Goal: Information Seeking & Learning: Learn about a topic

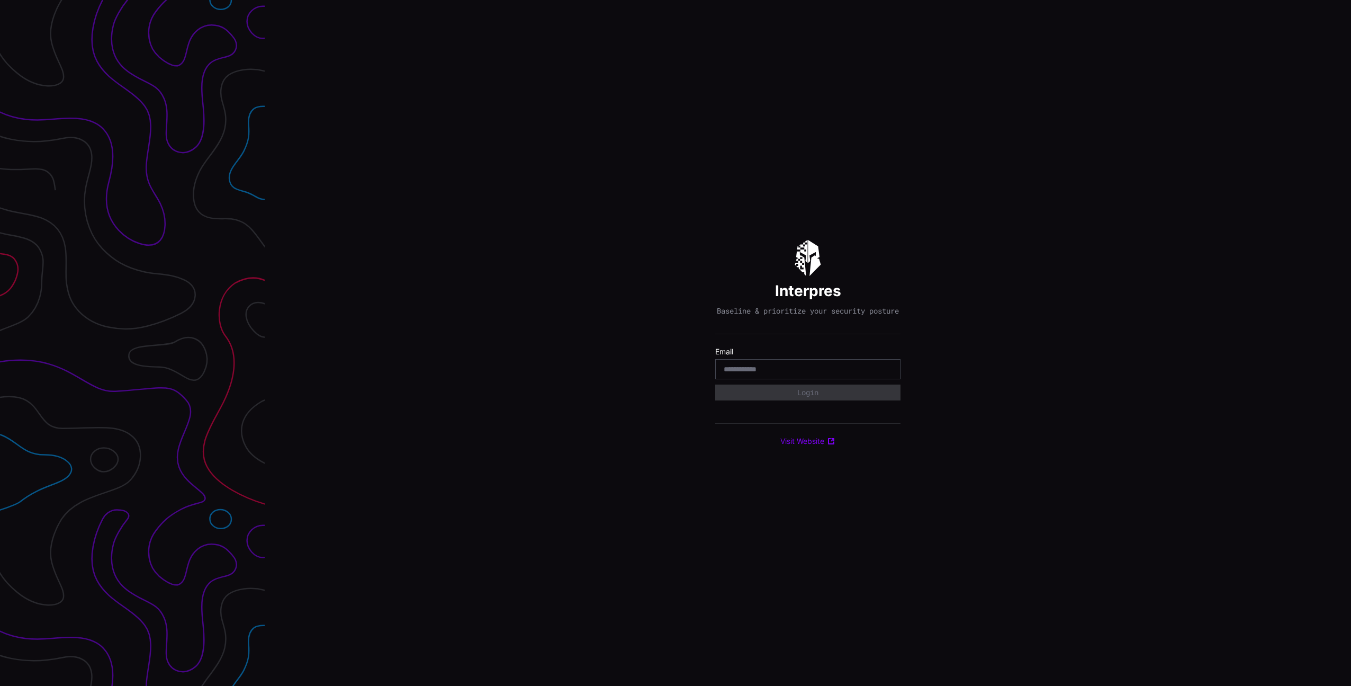
click at [1350, 376] on com-1password-button at bounding box center [1351, 343] width 0 height 686
type input "**********"
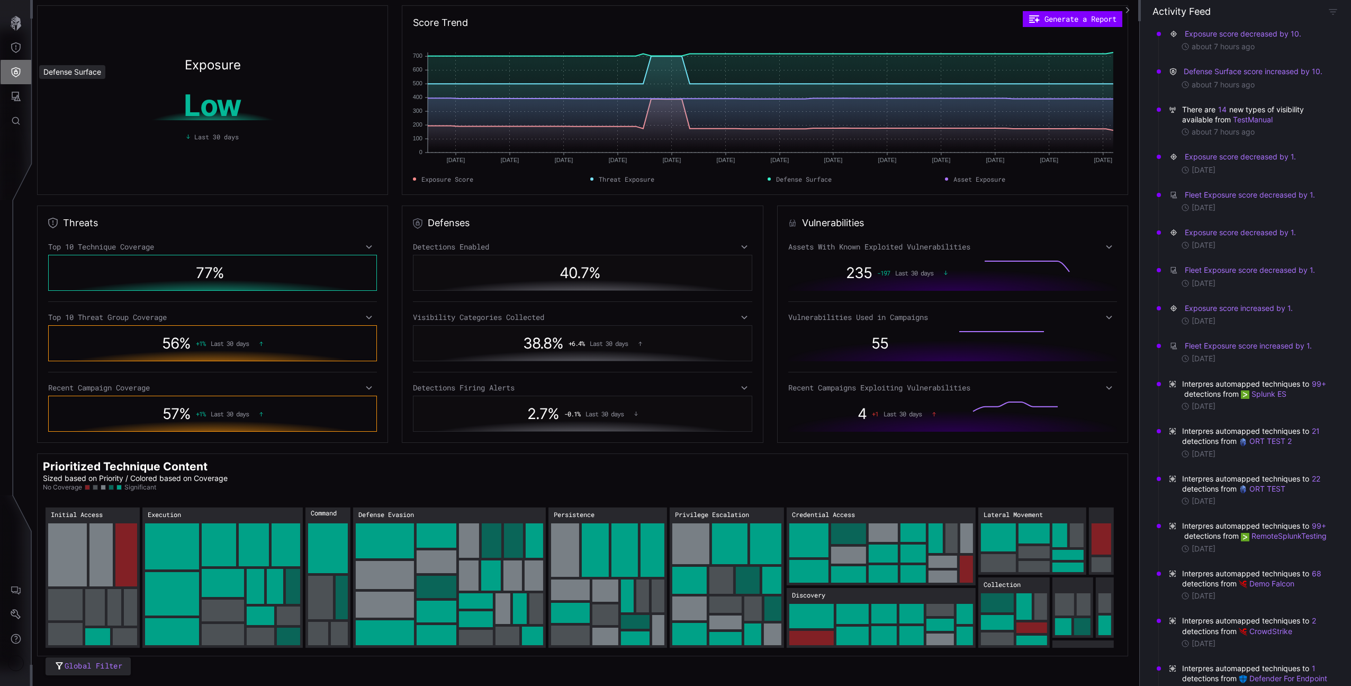
click at [23, 67] on button "Defense Surface" at bounding box center [16, 72] width 31 height 24
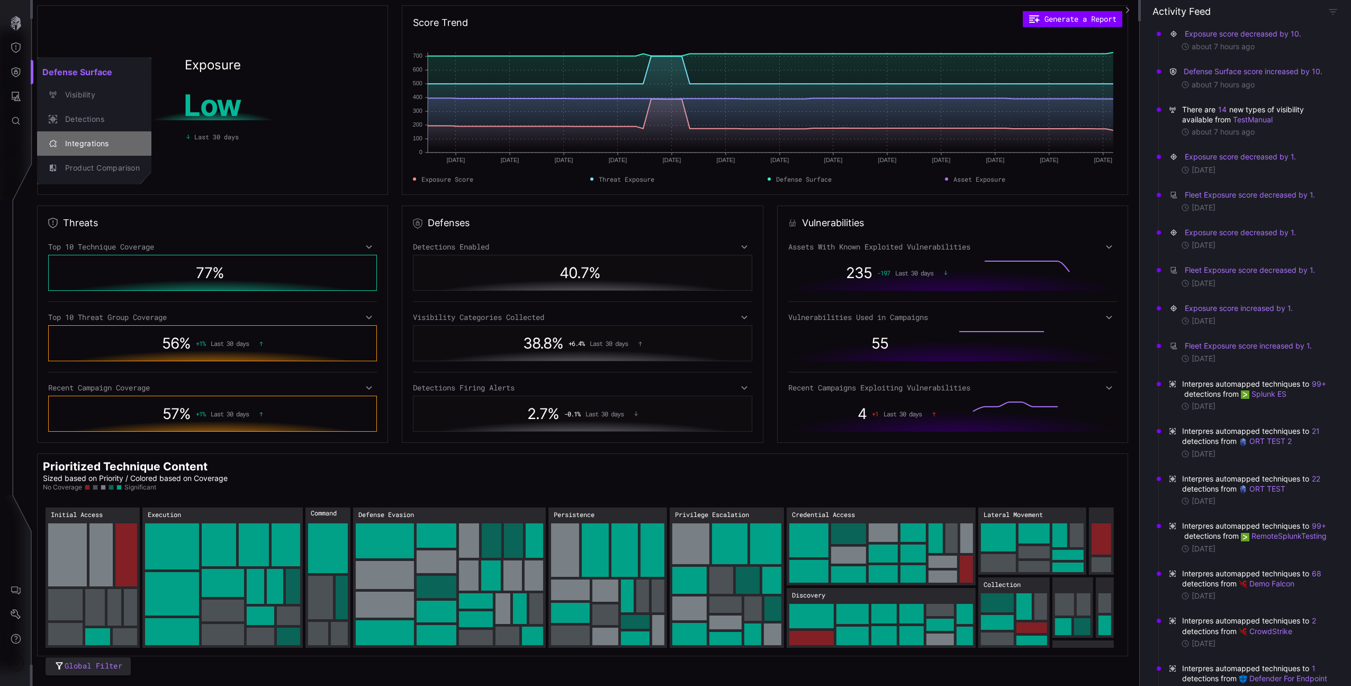
click at [92, 140] on div "Integrations" at bounding box center [100, 143] width 80 height 13
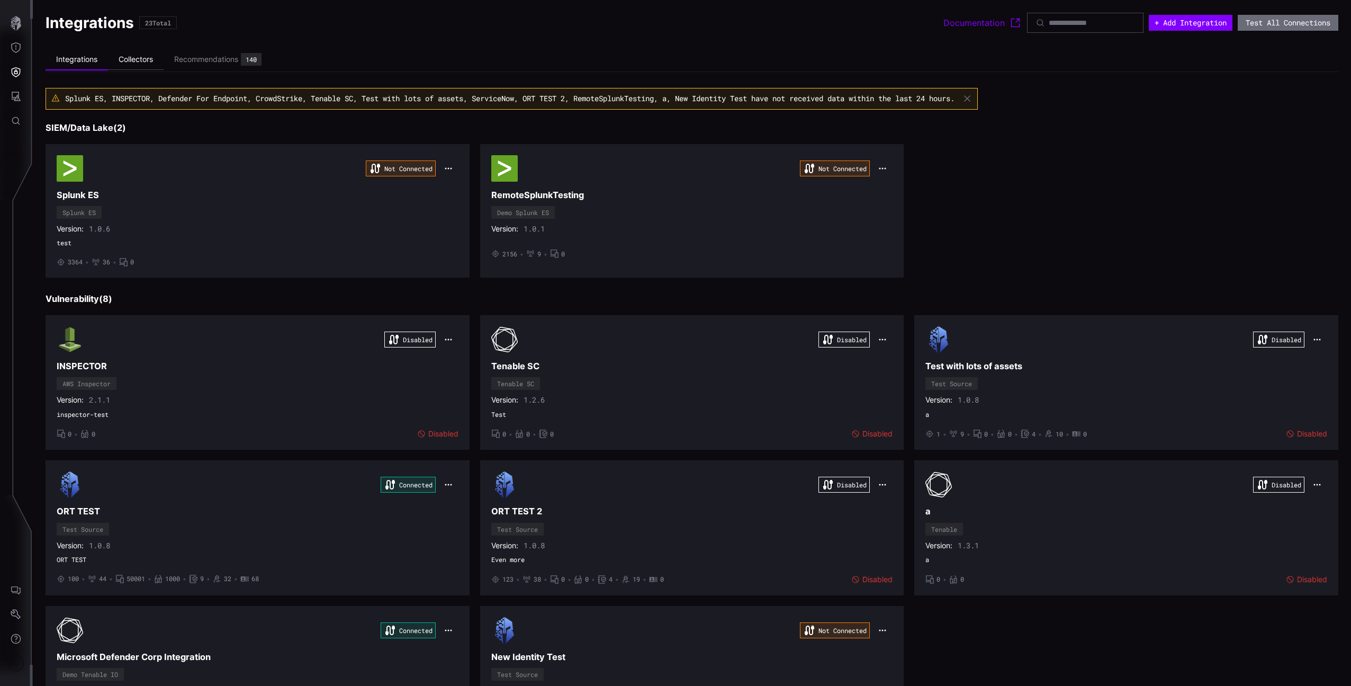
click at [136, 61] on li "Collectors" at bounding box center [136, 59] width 56 height 21
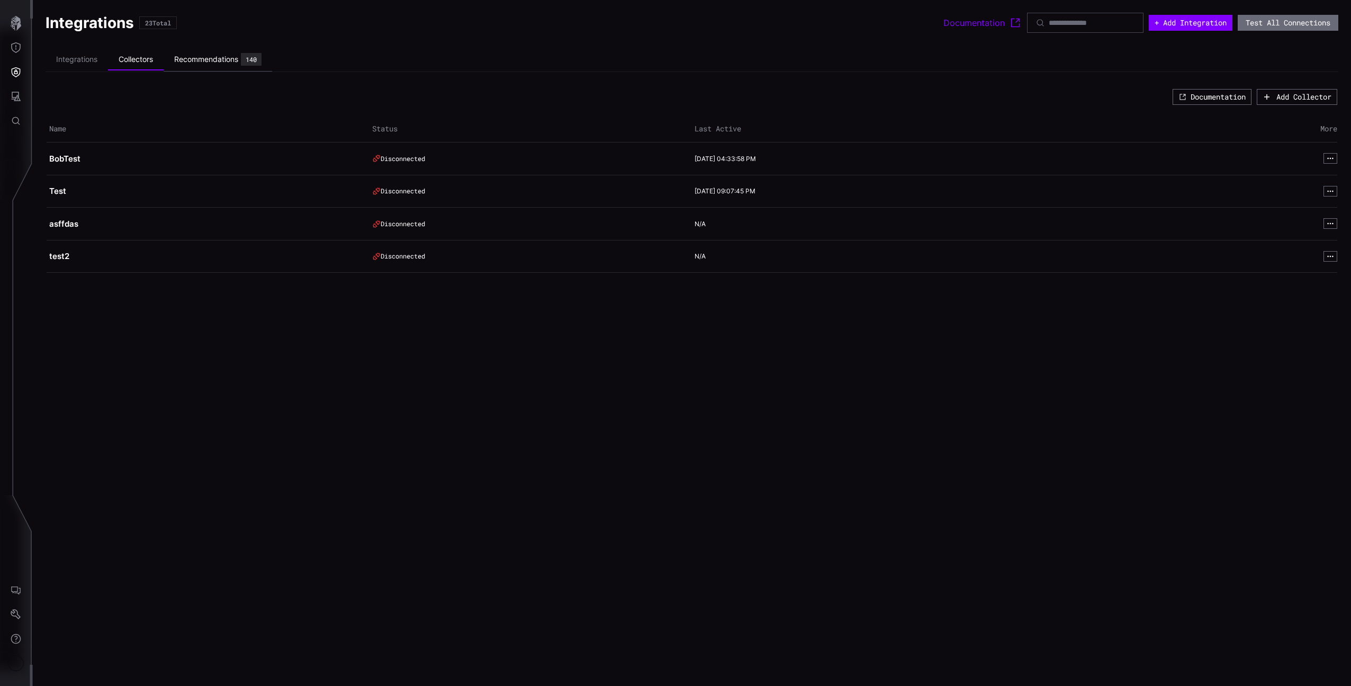
click at [193, 62] on div "Recommendations" at bounding box center [206, 60] width 64 height 10
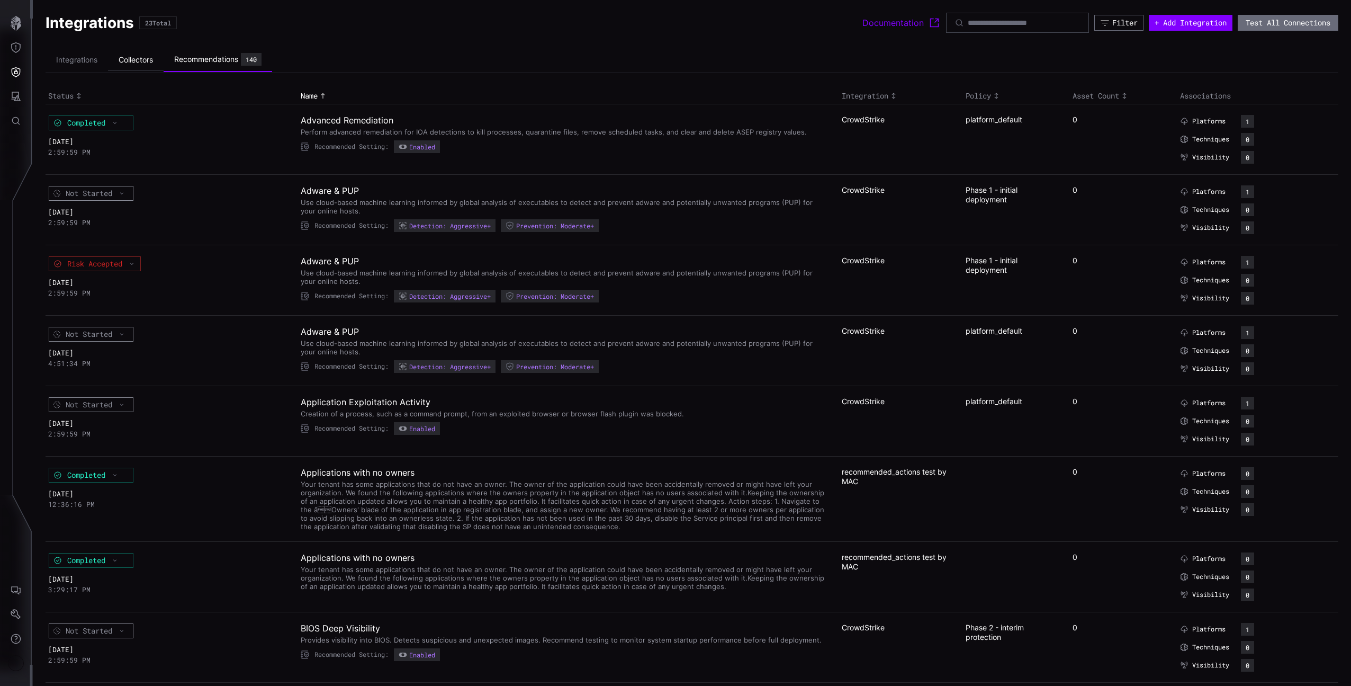
click at [162, 64] on li "Collectors" at bounding box center [136, 60] width 56 height 21
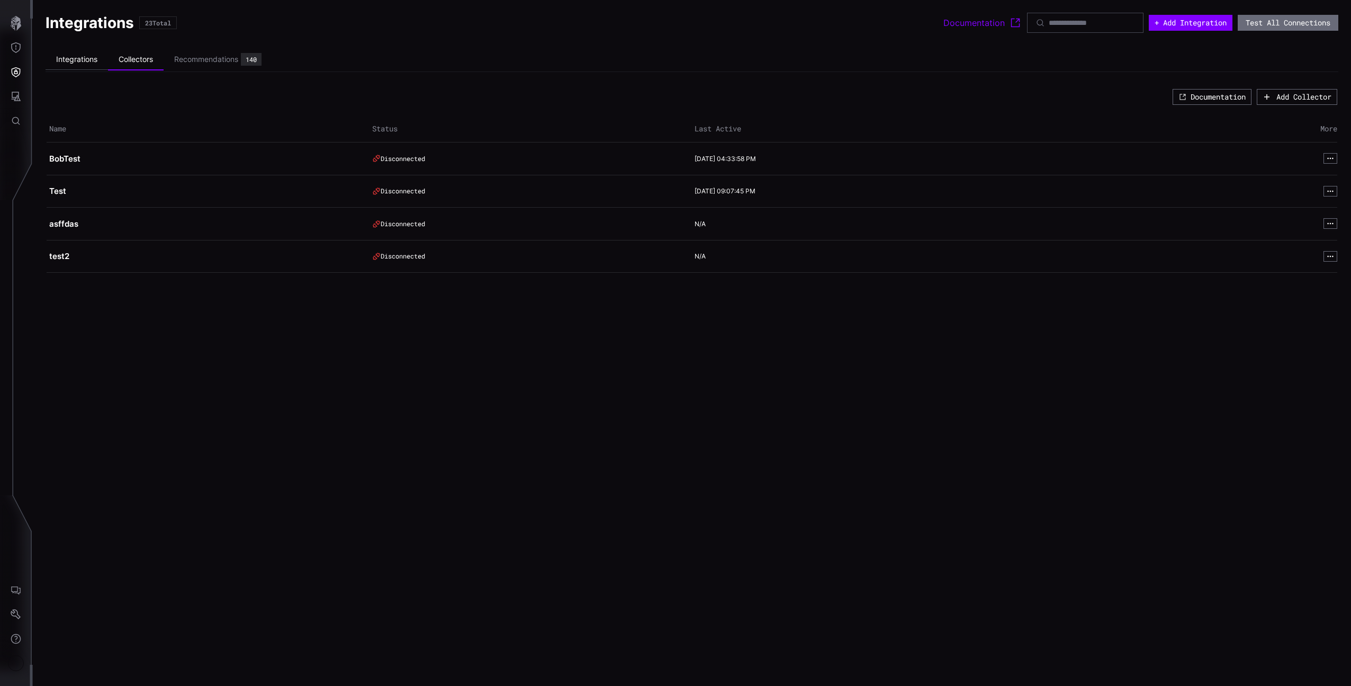
click at [100, 66] on li "Integrations" at bounding box center [77, 59] width 62 height 21
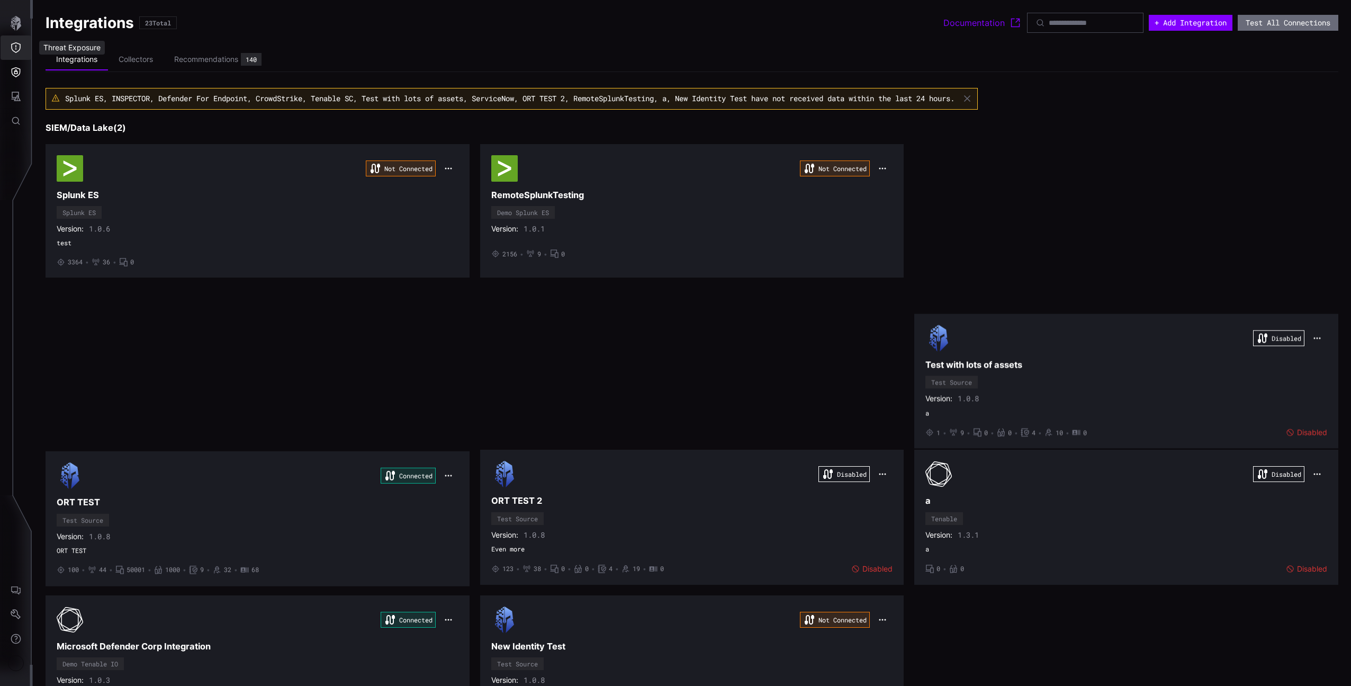
click at [12, 40] on button "Threat Exposure" at bounding box center [16, 47] width 31 height 24
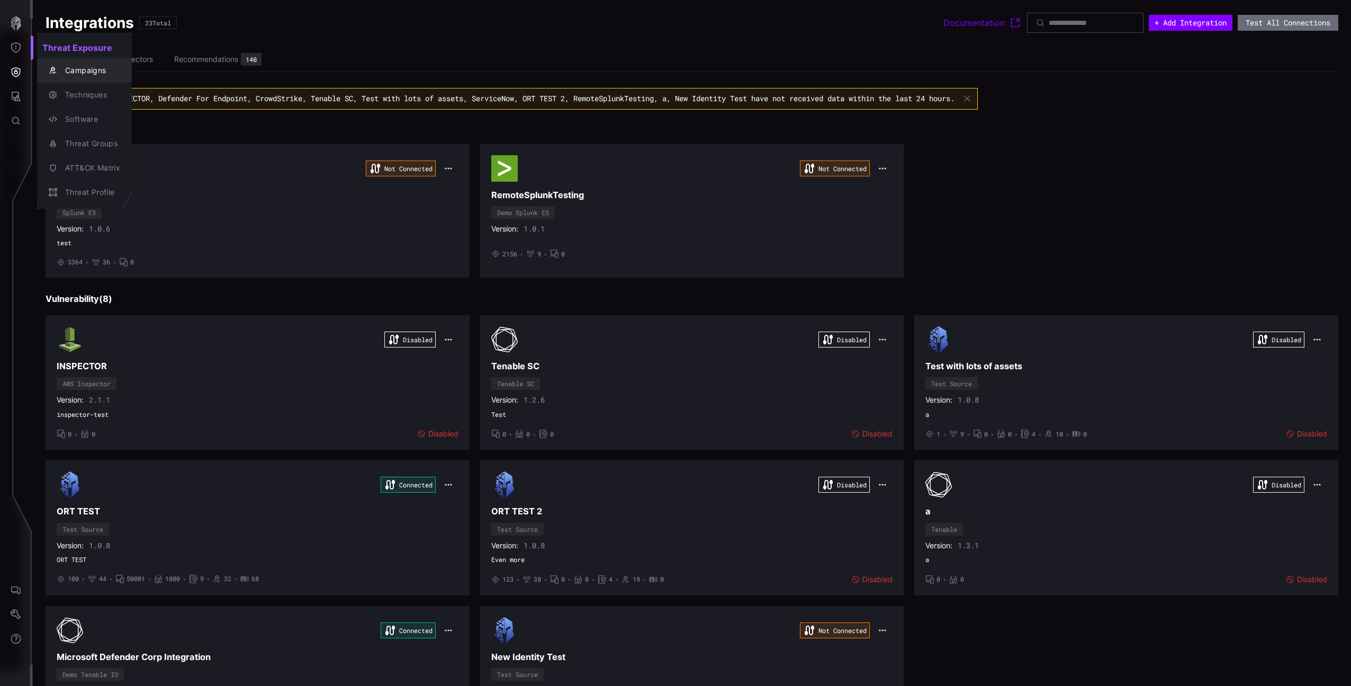
click at [62, 73] on div "Campaigns" at bounding box center [90, 70] width 60 height 13
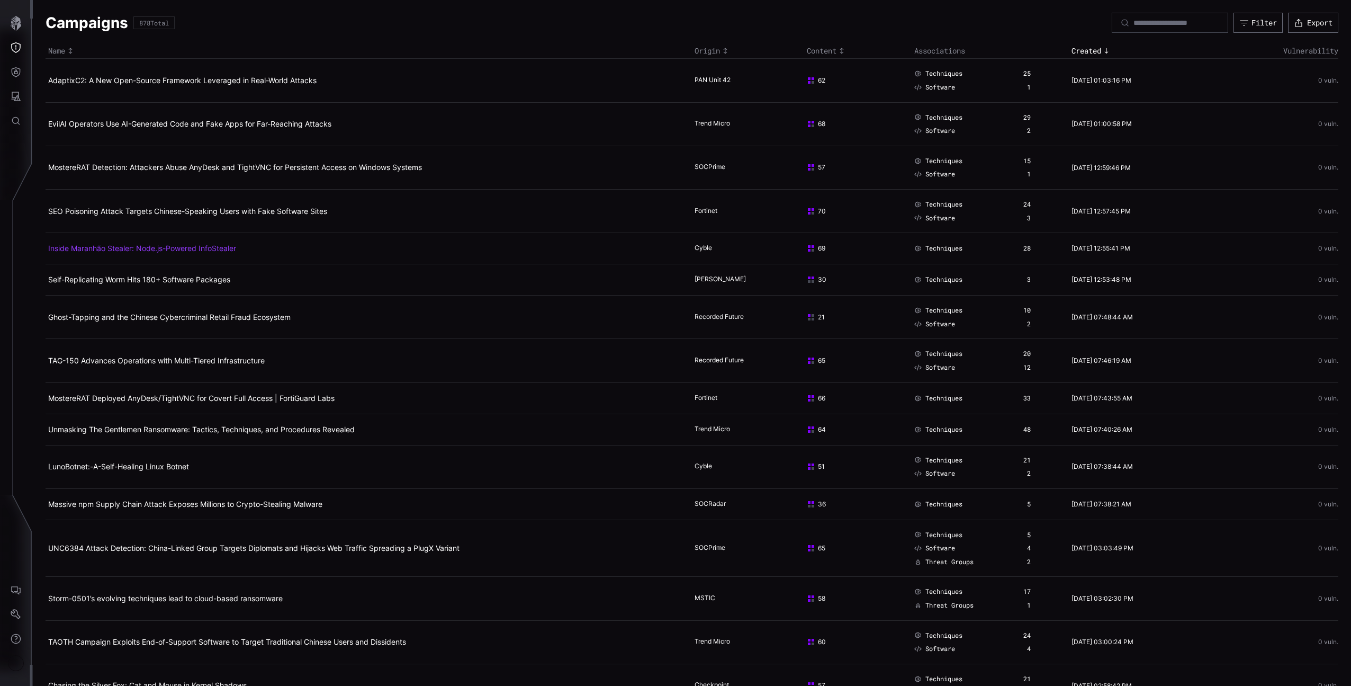
click at [148, 250] on link "Inside Maranhão Stealer: Node.js-Powered InfoStealer" at bounding box center [142, 248] width 188 height 9
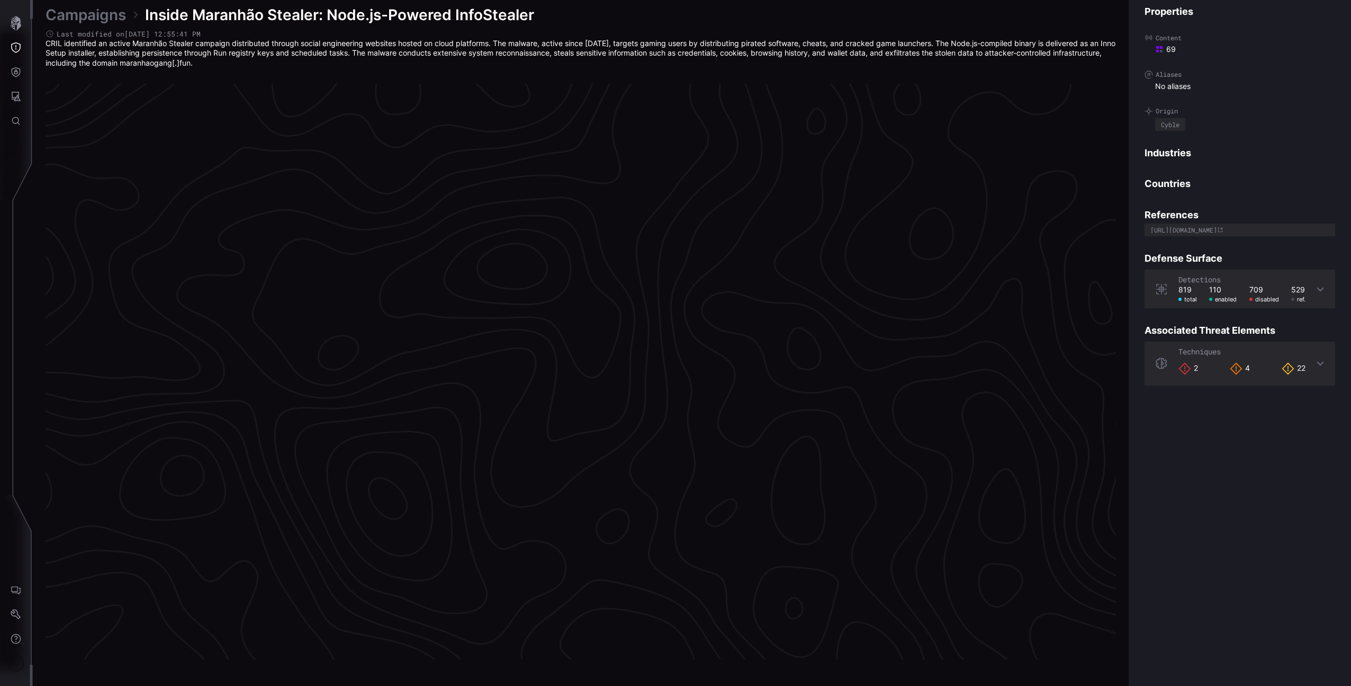
scroll to position [2099, 263]
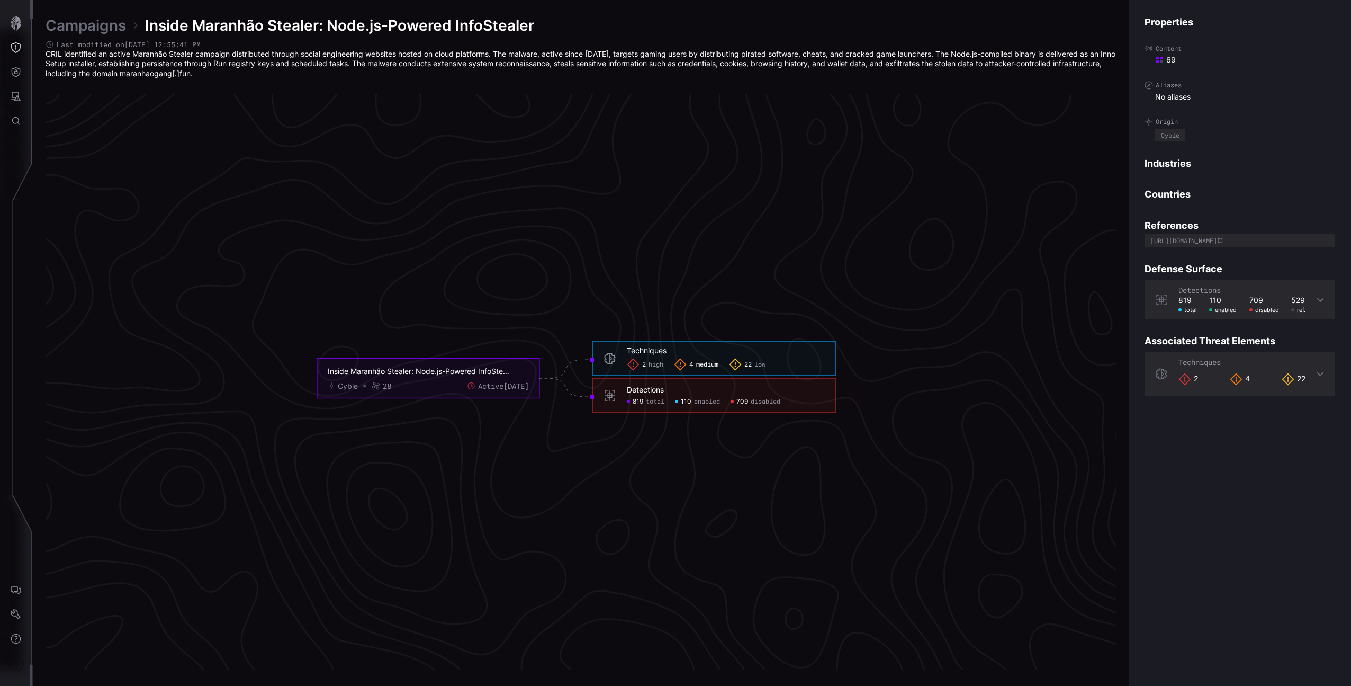
click at [701, 364] on span "medium" at bounding box center [707, 364] width 22 height 8
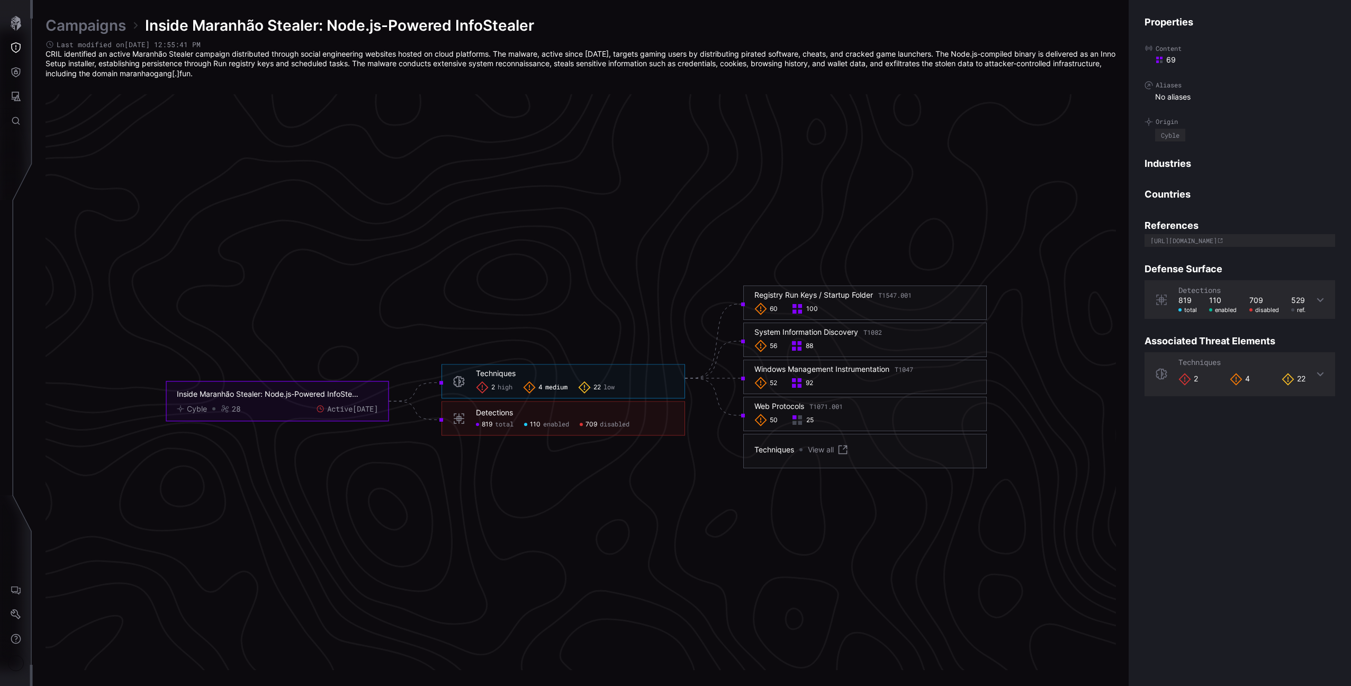
click at [647, 383] on div "2 high 4 medium 22 low" at bounding box center [575, 387] width 198 height 13
click at [636, 386] on div "2 high 4 medium 22 low" at bounding box center [575, 387] width 198 height 13
click at [612, 386] on span "low" at bounding box center [609, 387] width 11 height 8
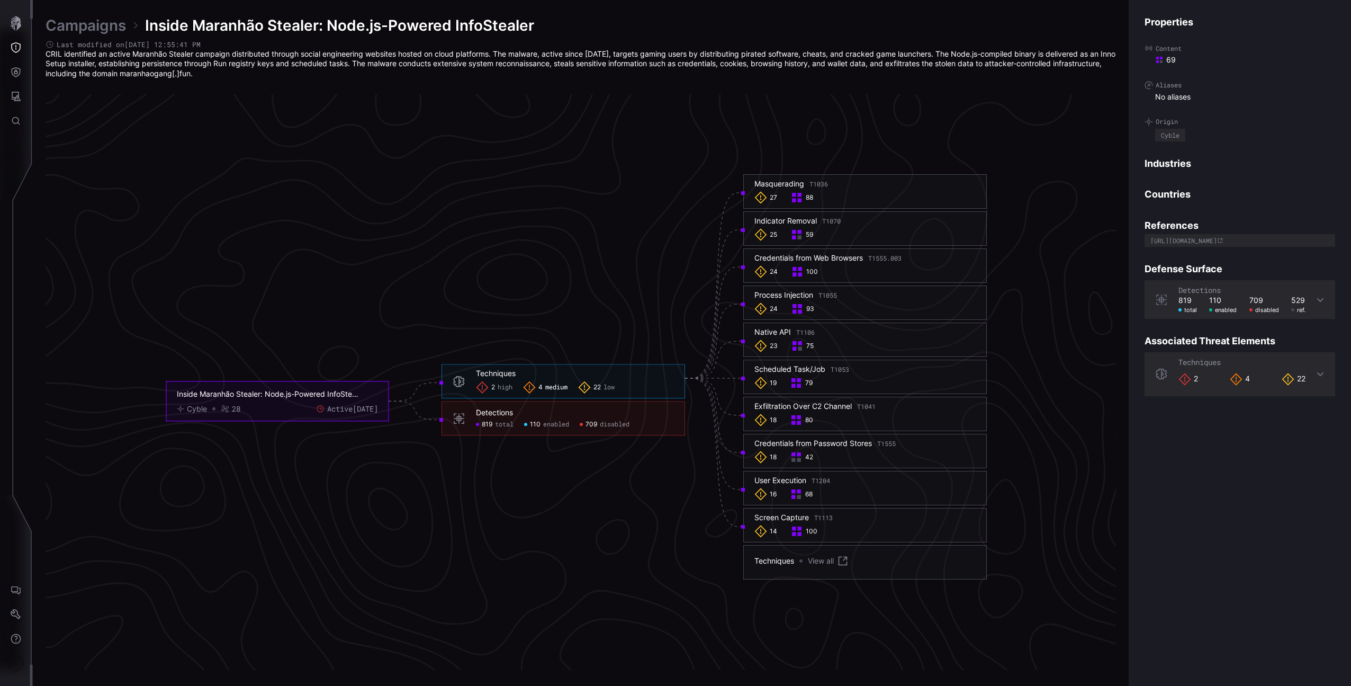
click at [498, 383] on span "high" at bounding box center [505, 387] width 15 height 8
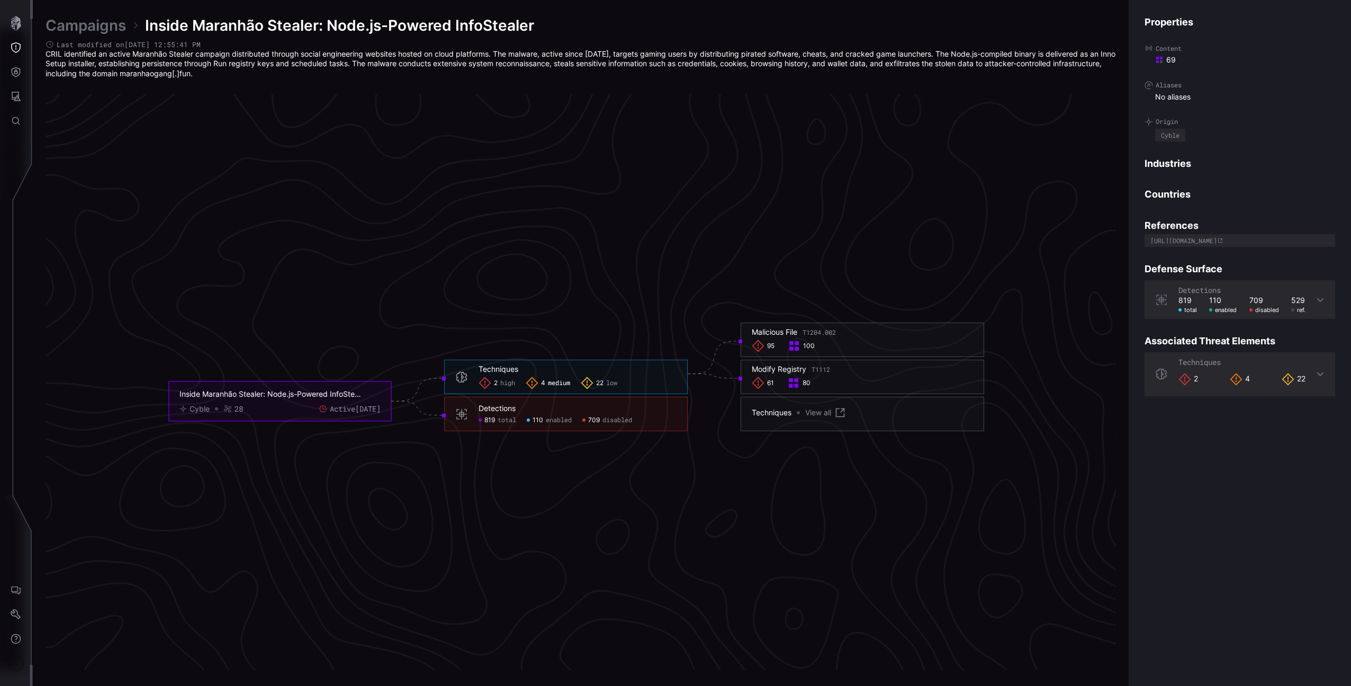
click at [539, 381] on div "4 medium" at bounding box center [548, 382] width 44 height 13
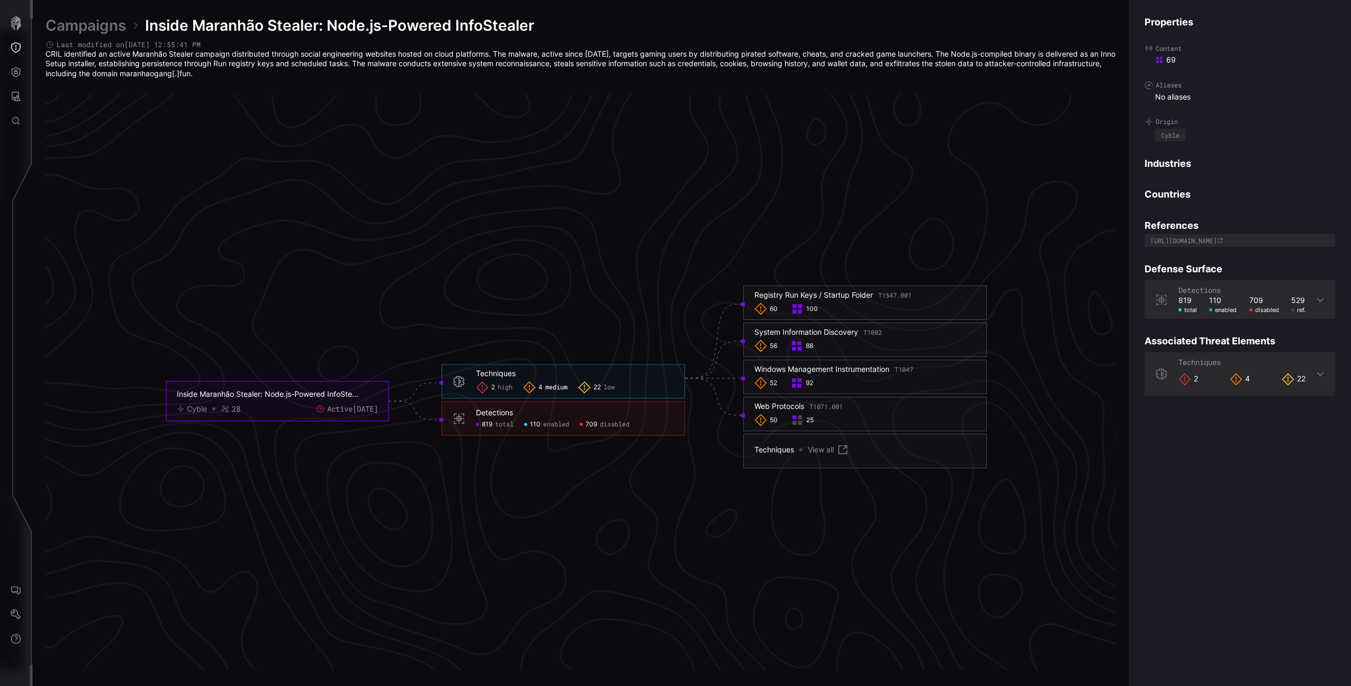
click at [279, 417] on foreignobject "Inside Maranhão Stealer: Node.js-Powered InfoStealer Cyble 28 Active 3 days ago" at bounding box center [277, 401] width 222 height 40
click at [281, 409] on div "Cyble 28 Active 3 days ago" at bounding box center [277, 409] width 201 height 10
click at [283, 396] on div "Inside Maranhão Stealer: Node.js-Powered InfoStealer" at bounding box center [269, 394] width 185 height 10
click at [17, 47] on icon "Threat Exposure" at bounding box center [16, 47] width 11 height 11
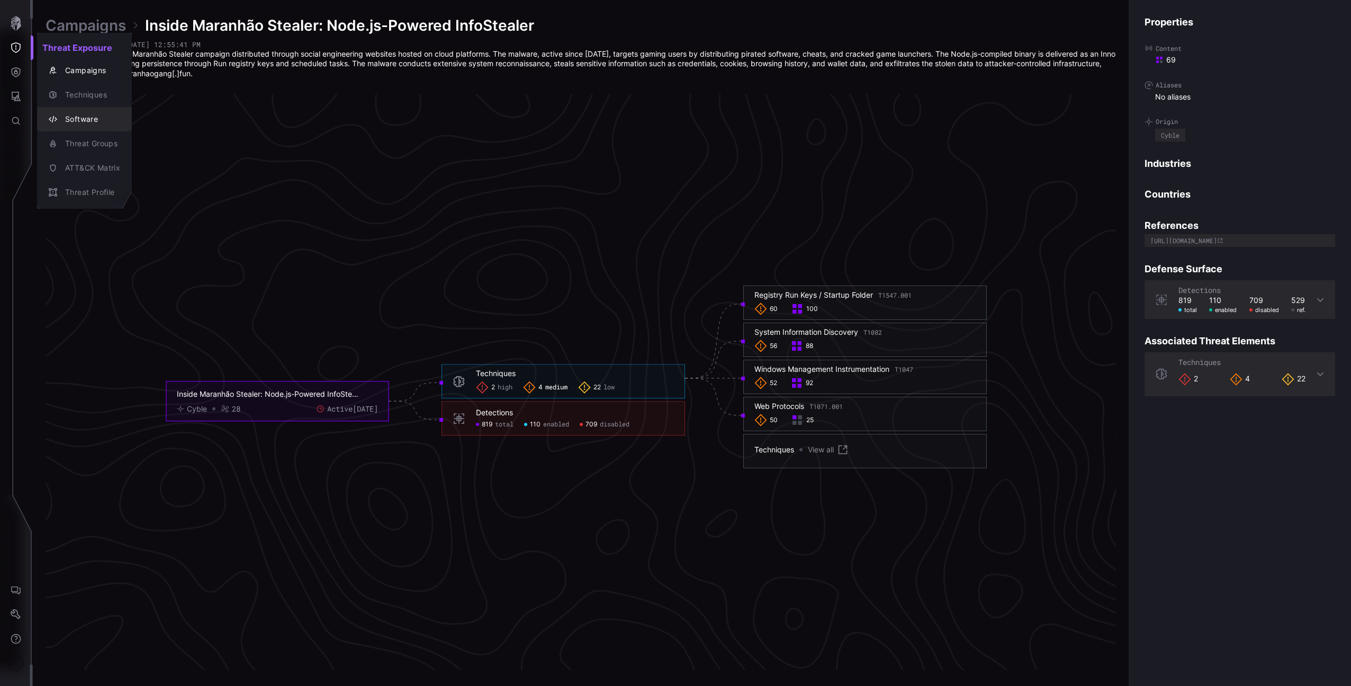
click at [89, 123] on div "Software" at bounding box center [90, 119] width 60 height 13
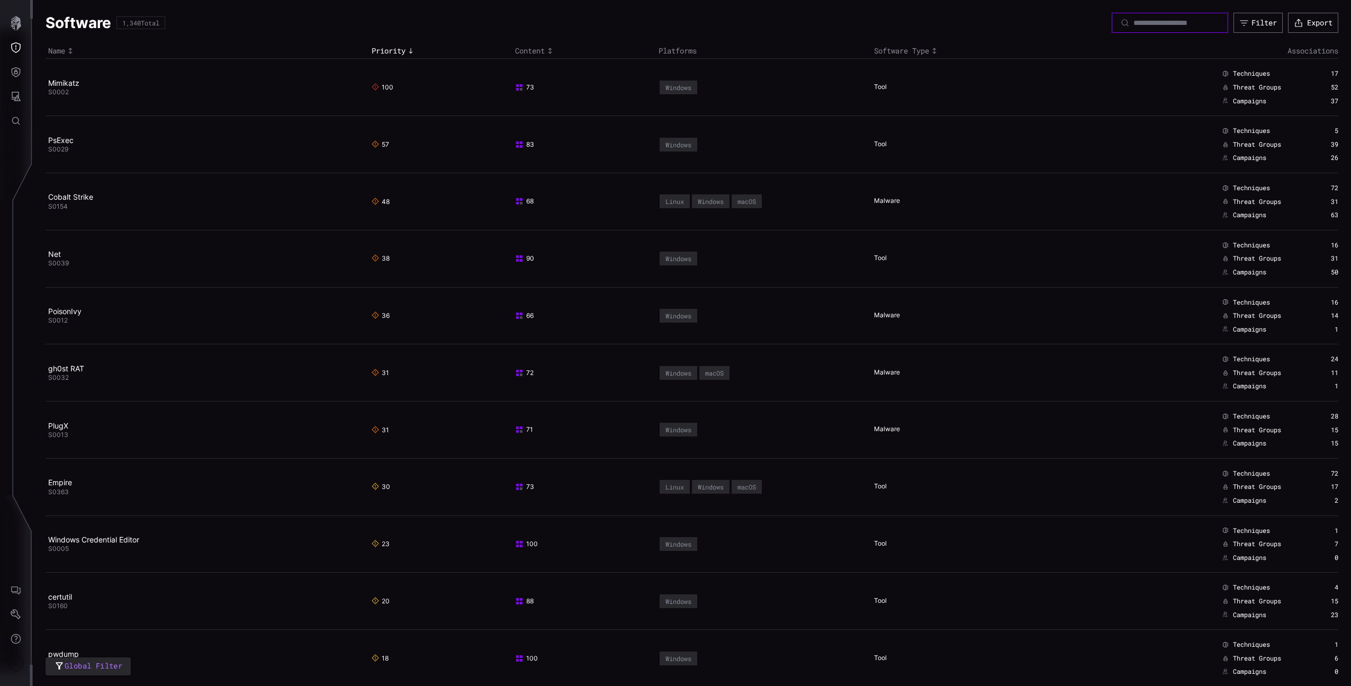
click at [1133, 19] on input at bounding box center [1170, 23] width 74 height 10
click at [1166, 24] on input "*" at bounding box center [1170, 23] width 74 height 10
paste input "*******"
type input "********"
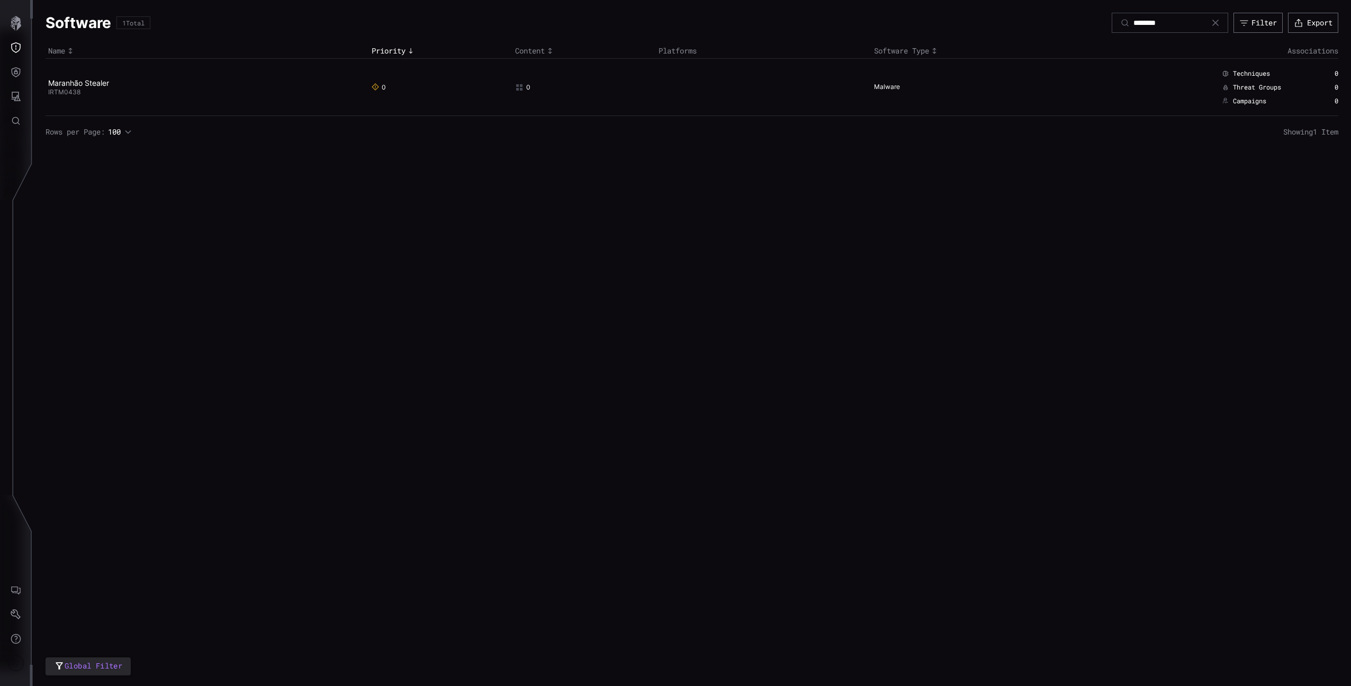
click at [1133, 60] on td "Techniques 0 Threat Groups 0 Campaigns 0" at bounding box center [1212, 87] width 251 height 57
click at [80, 76] on td "Maranhão Stealer IRTM0438" at bounding box center [207, 87] width 323 height 57
click at [82, 80] on link "Maranhão Stealer" at bounding box center [78, 82] width 61 height 9
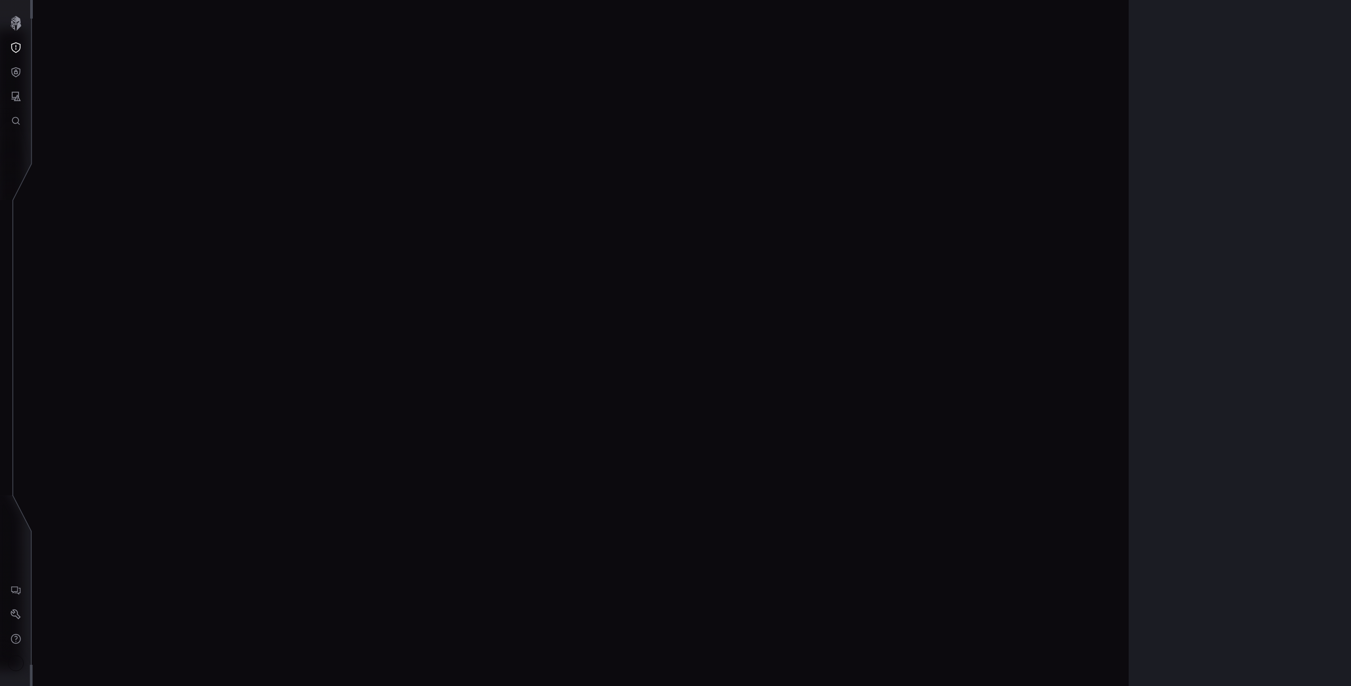
scroll to position [2100, 263]
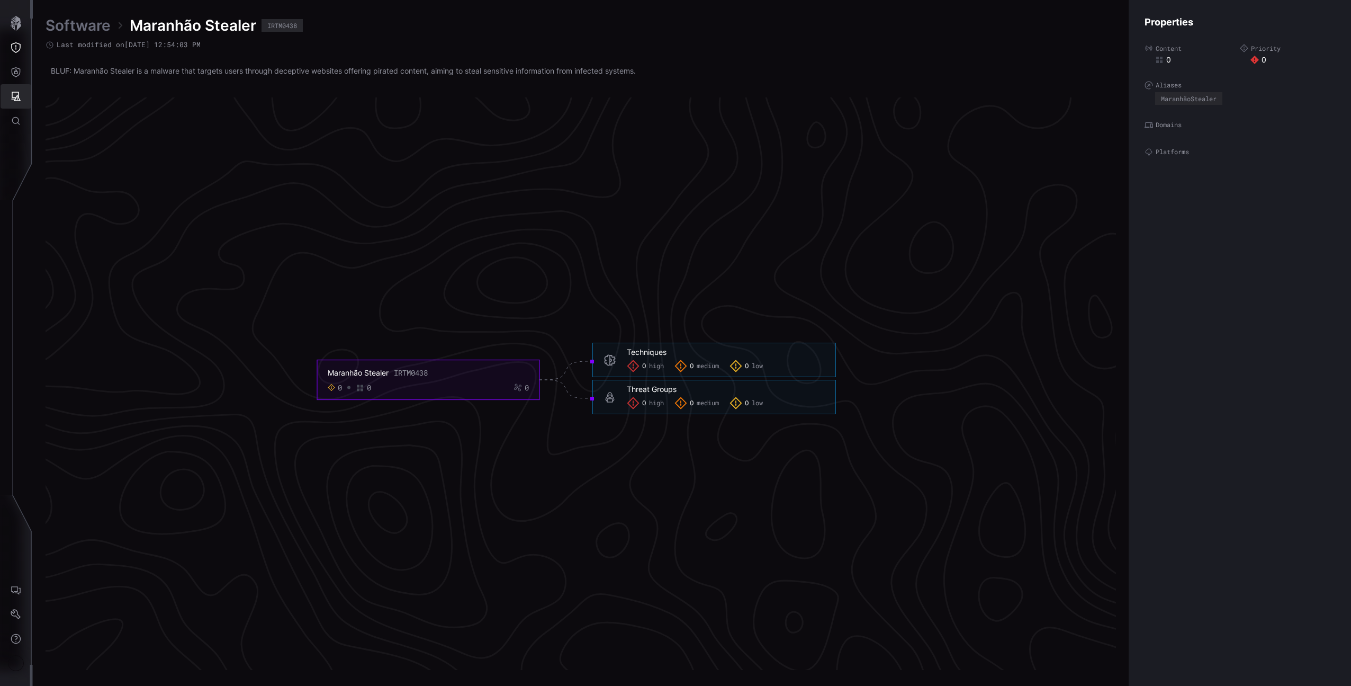
click at [15, 121] on icon "Global Search" at bounding box center [16, 120] width 11 height 11
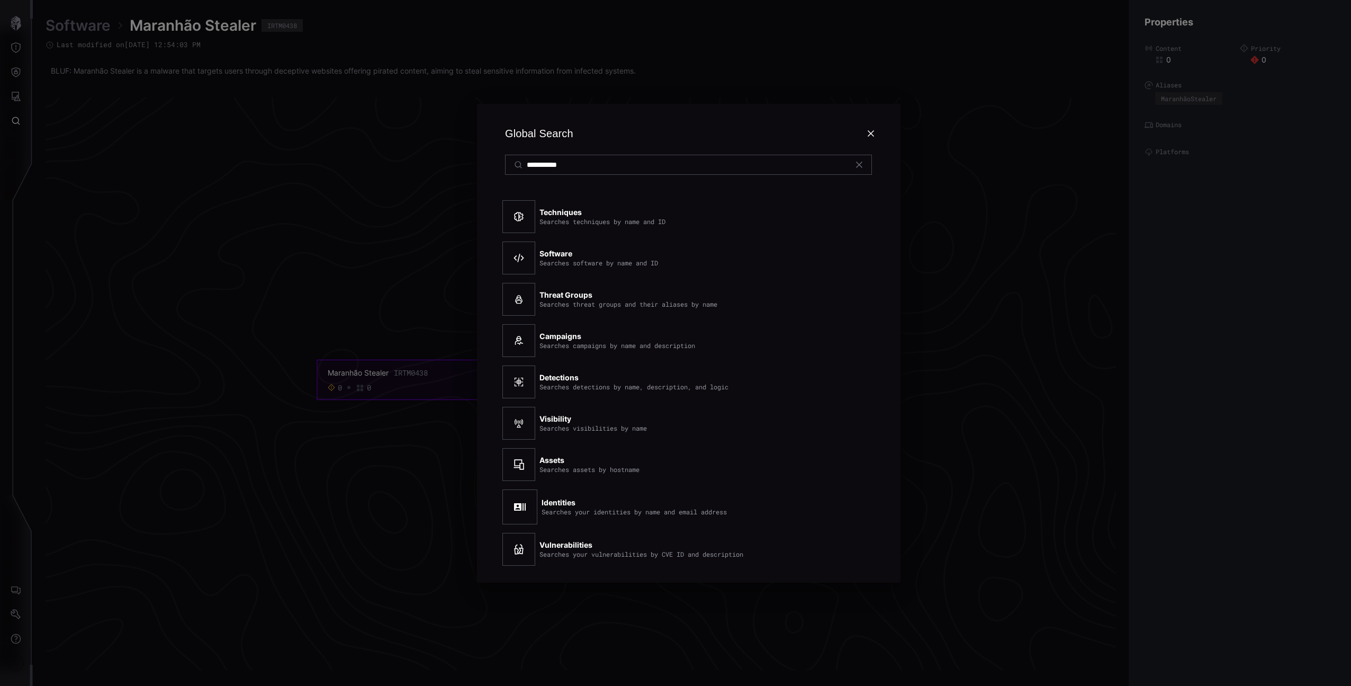
type input "**********"
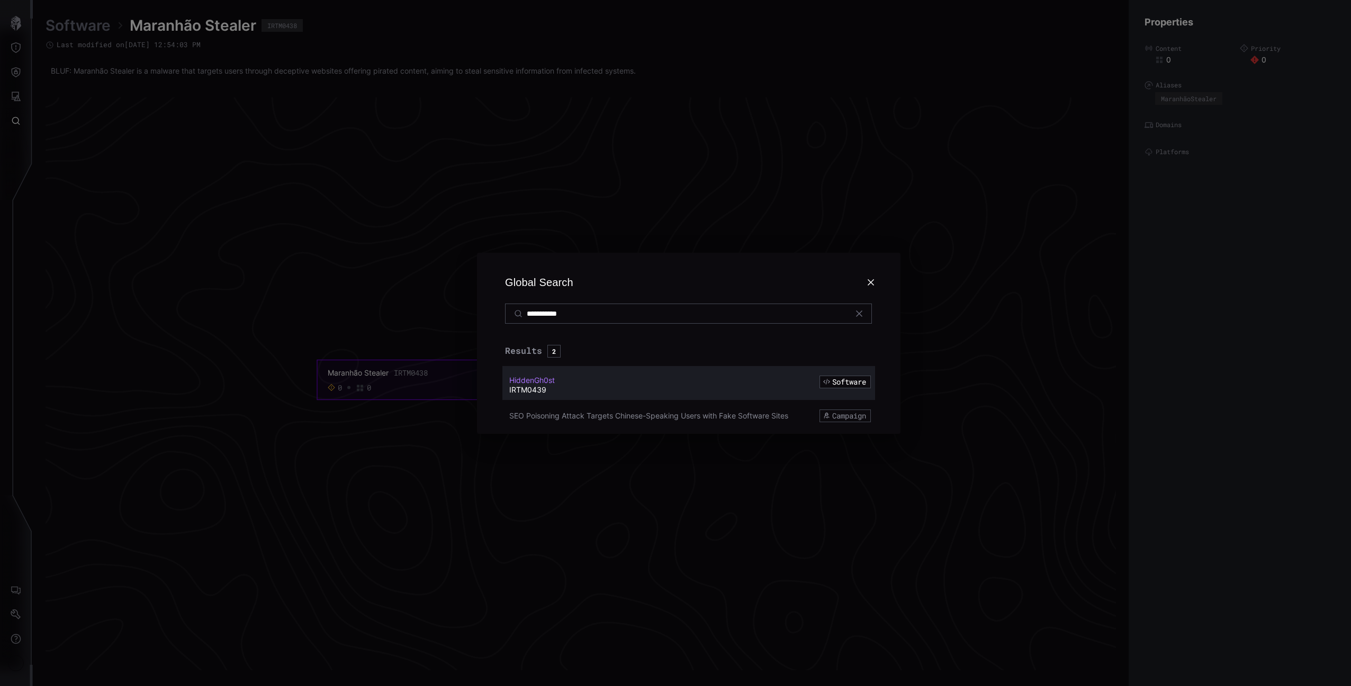
click at [533, 383] on span "HiddenGh0st" at bounding box center [532, 379] width 46 height 9
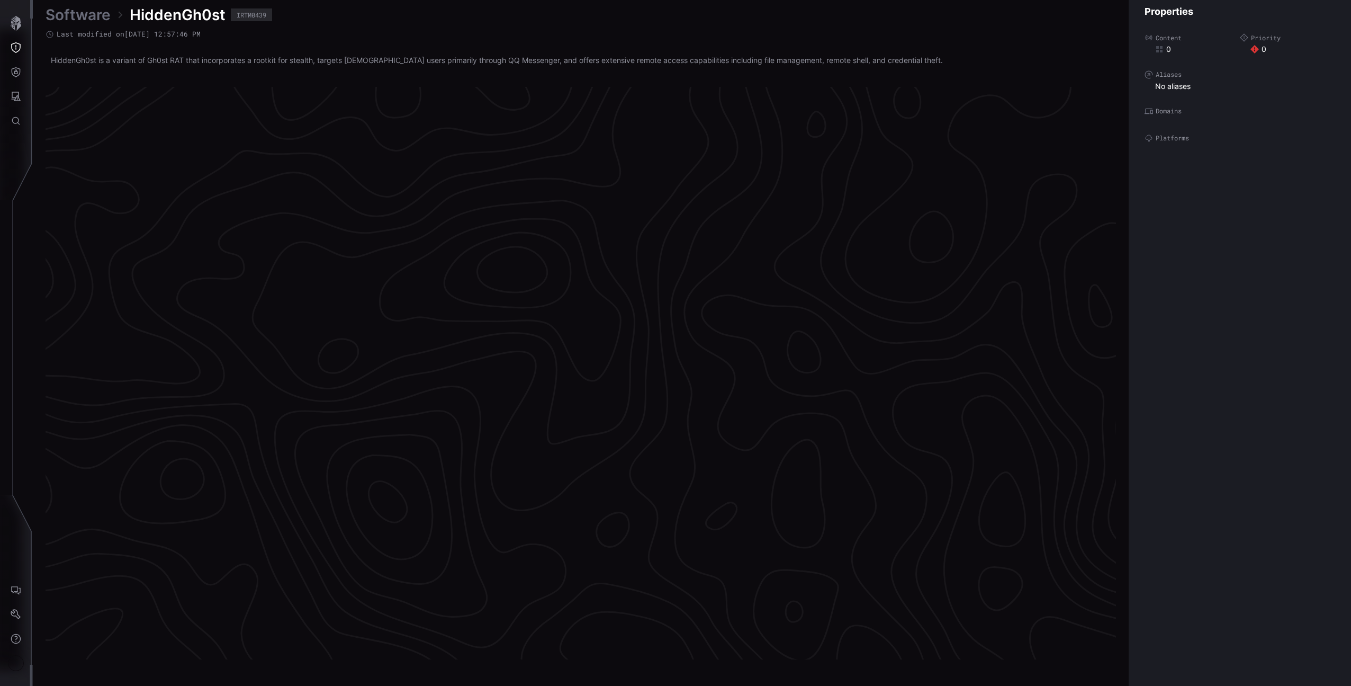
scroll to position [2100, 263]
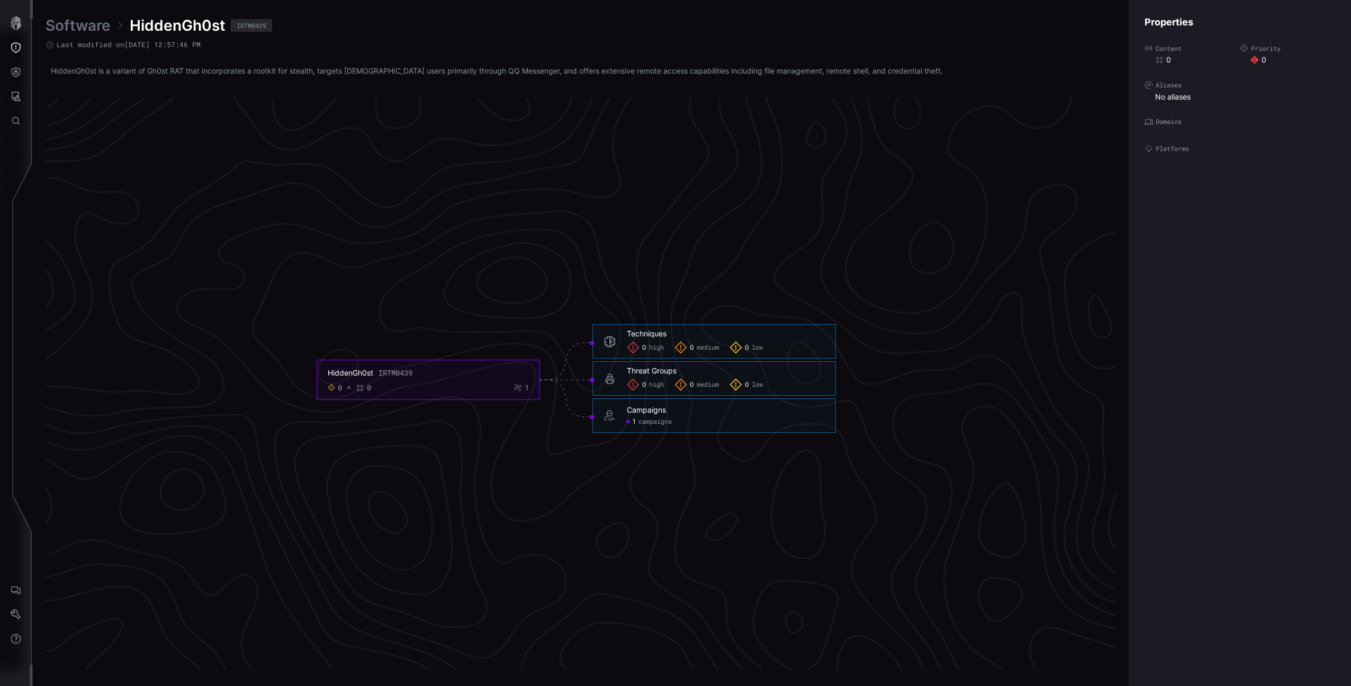
click at [646, 422] on span "campaigns" at bounding box center [654, 422] width 33 height 8
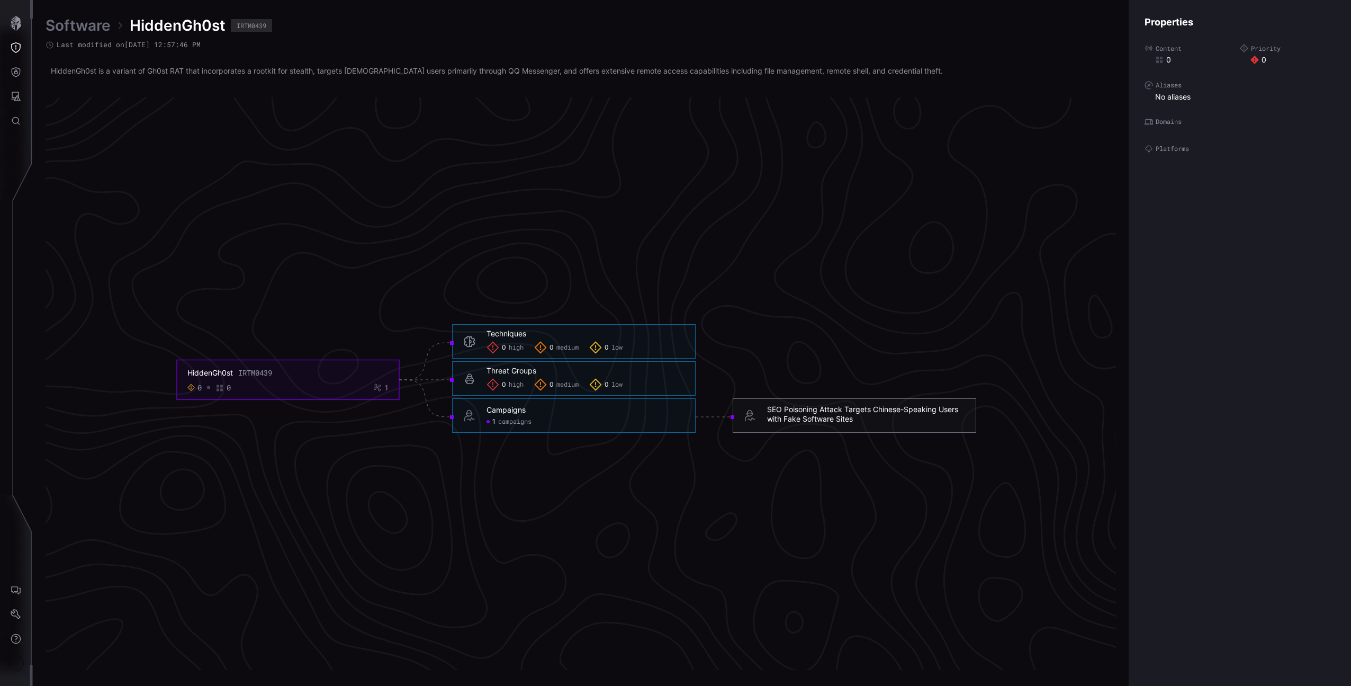
click at [816, 413] on div "SEO Poisoning Attack Targets Chinese-Speaking Users with Fake Software Sites" at bounding box center [866, 413] width 198 height 19
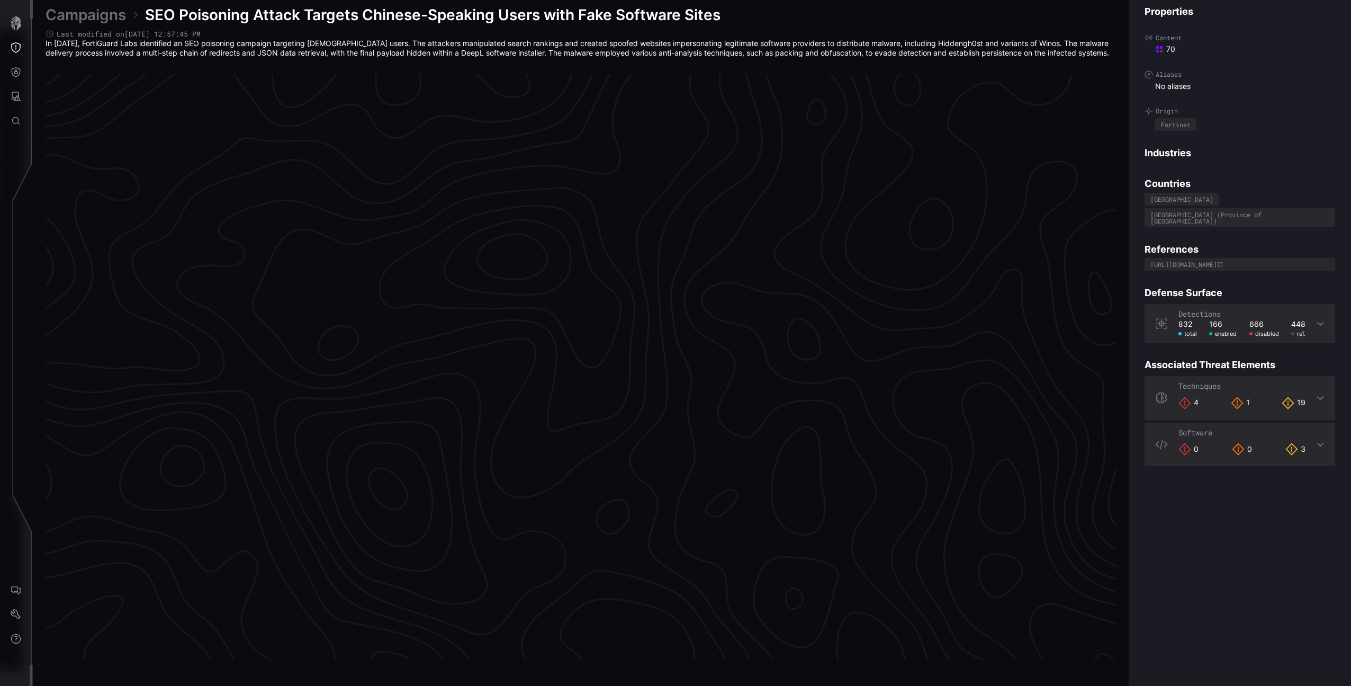
scroll to position [2099, 263]
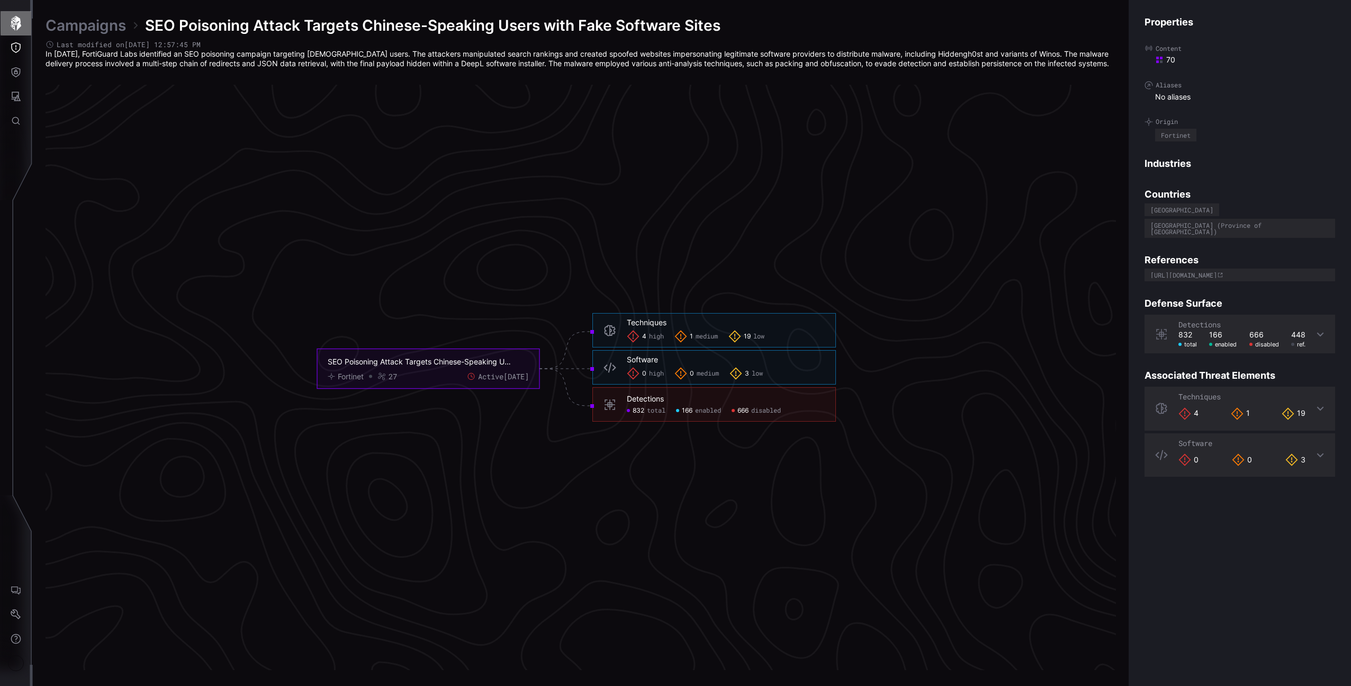
click at [13, 26] on icon "button" at bounding box center [15, 23] width 15 height 15
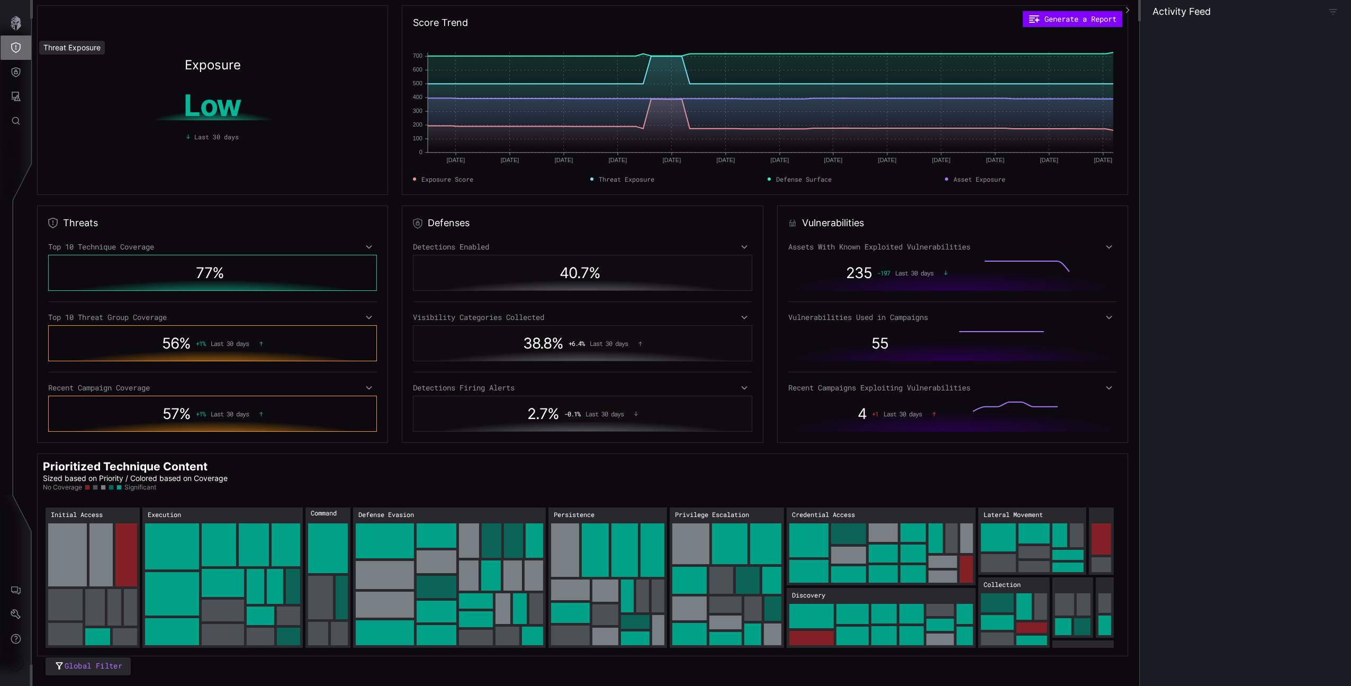
click at [16, 47] on icon "Threat Exposure" at bounding box center [16, 47] width 11 height 11
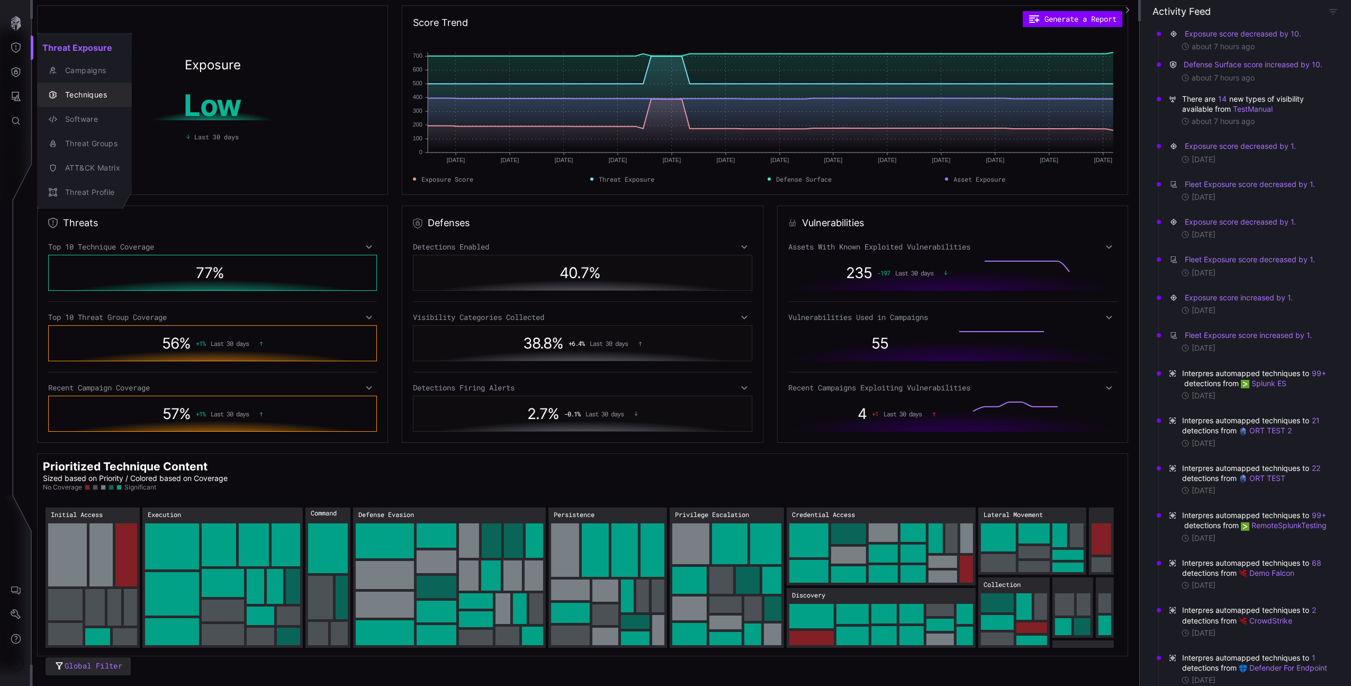
click at [111, 80] on button "Campaigns" at bounding box center [84, 70] width 95 height 24
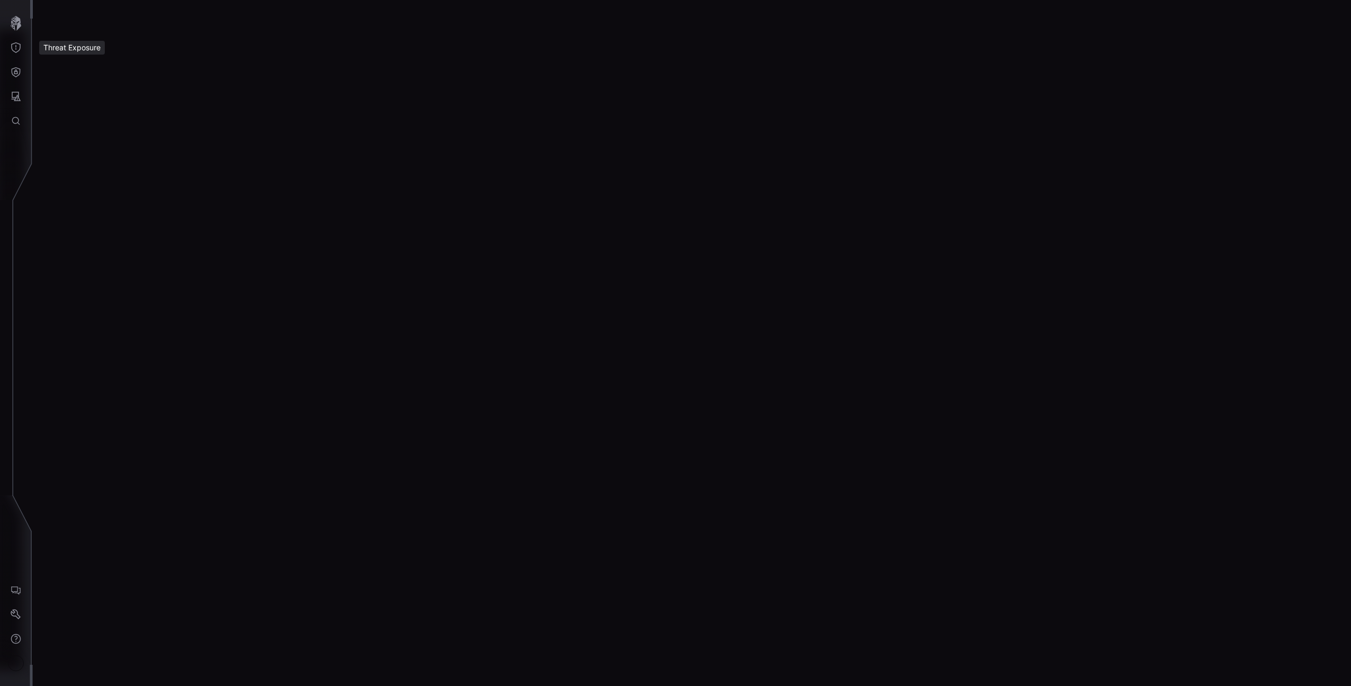
click at [11, 47] on icon "Threat Exposure" at bounding box center [16, 47] width 11 height 11
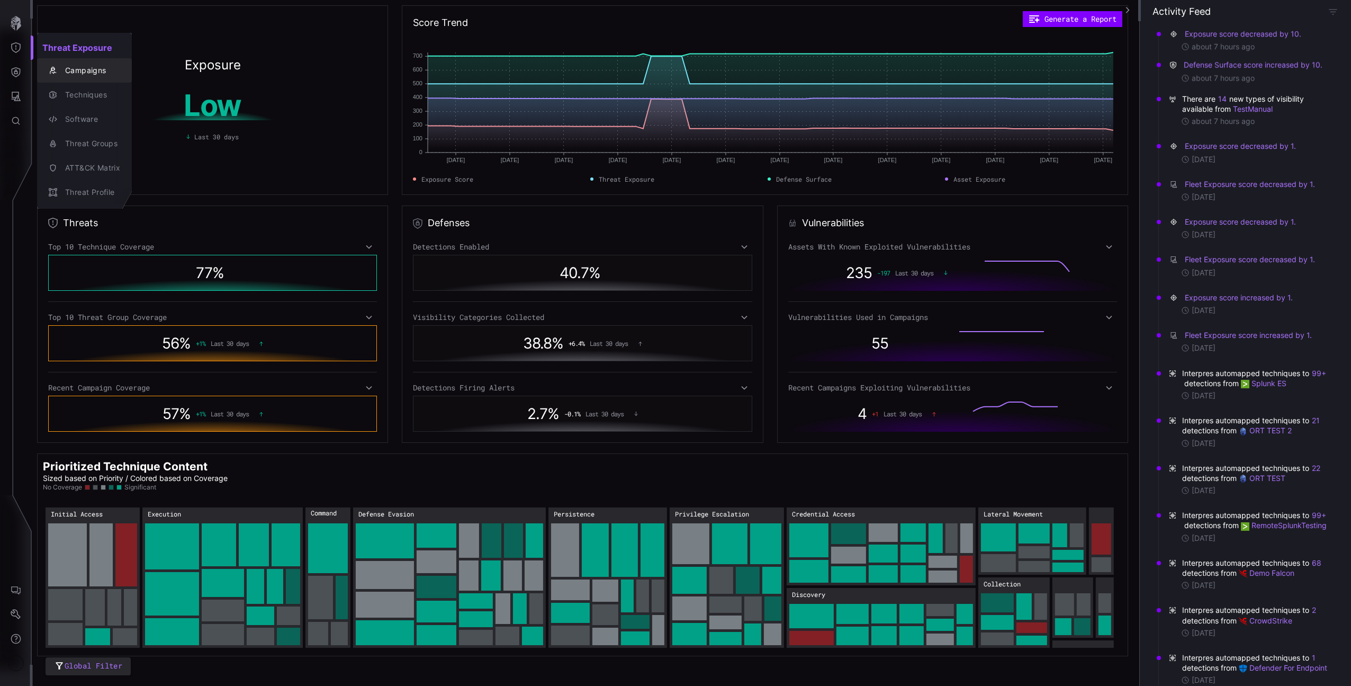
click at [76, 65] on div "Campaigns" at bounding box center [90, 70] width 60 height 13
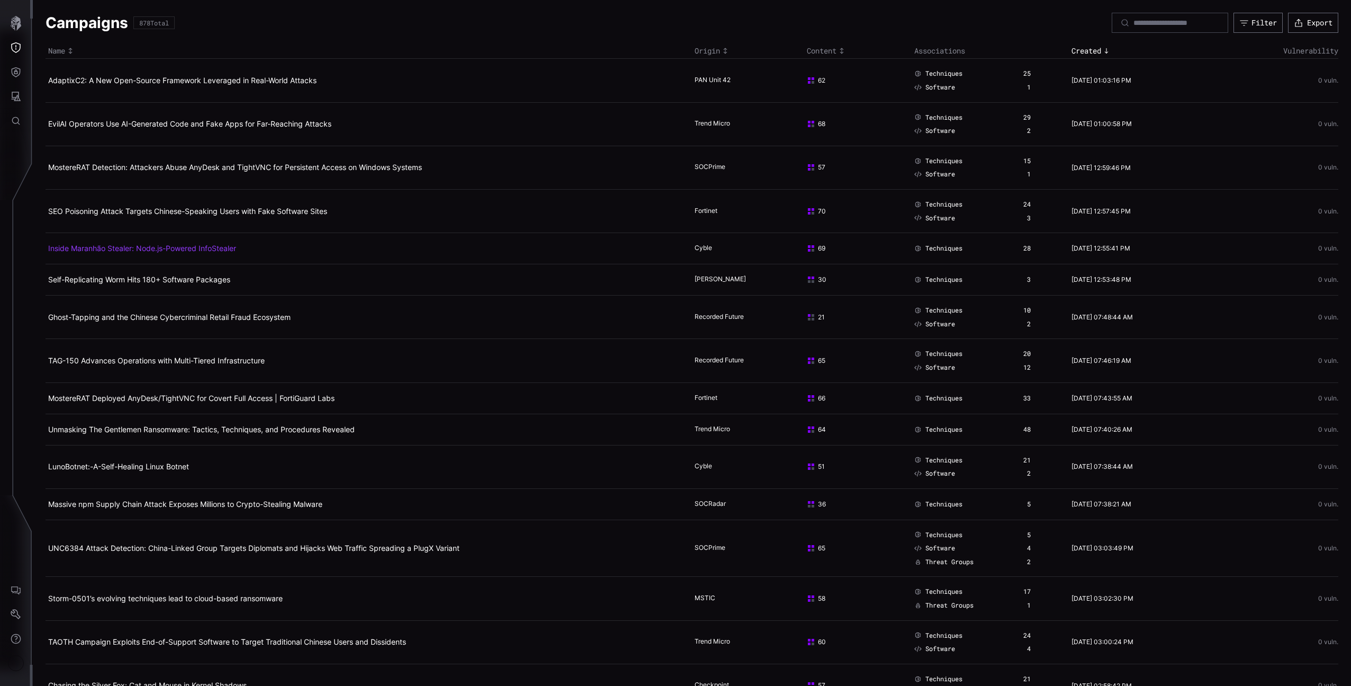
click at [171, 251] on link "Inside Maranhão Stealer: Node.js-Powered InfoStealer" at bounding box center [142, 248] width 188 height 9
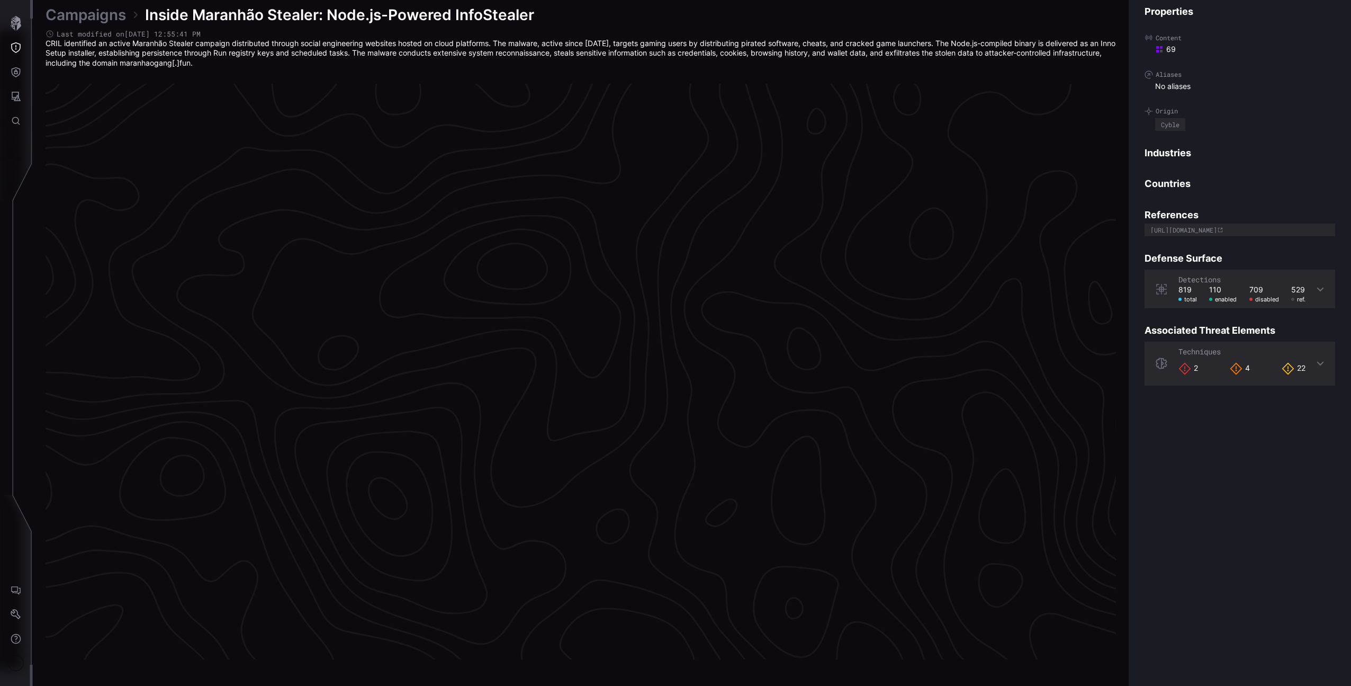
scroll to position [2099, 263]
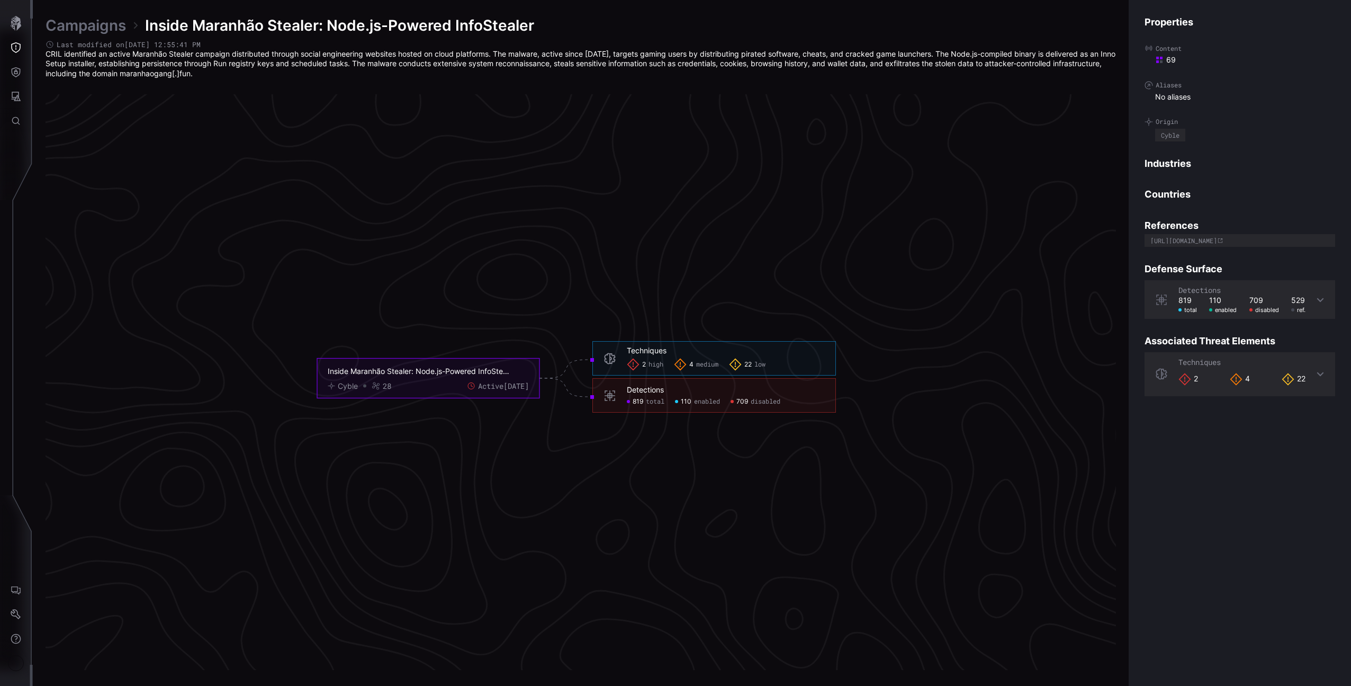
click at [105, 23] on link "Campaigns" at bounding box center [86, 25] width 80 height 19
click at [105, 23] on div "Campaigns Inside Maranhão Stealer: Node.js-Powered InfoStealer Last modified on…" at bounding box center [692, 343] width 1318 height 686
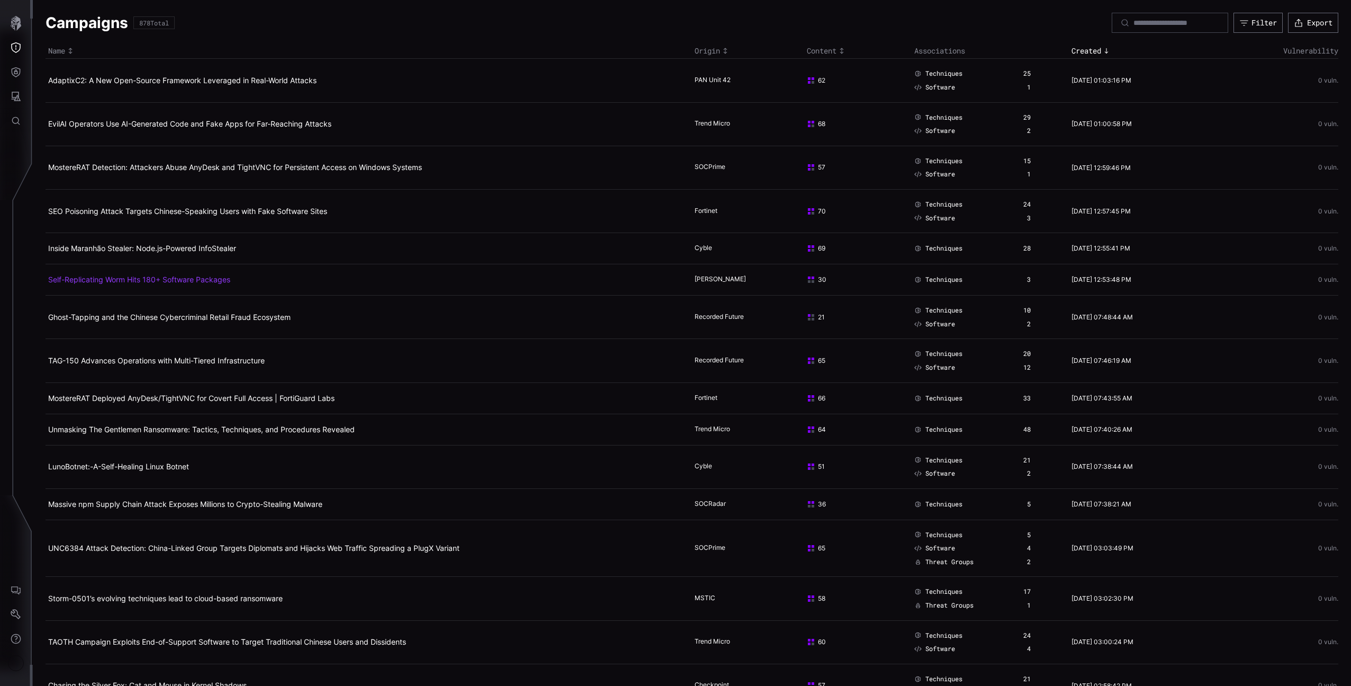
click at [187, 279] on link "Self-Replicating Worm Hits 180+ Software Packages" at bounding box center [139, 279] width 182 height 9
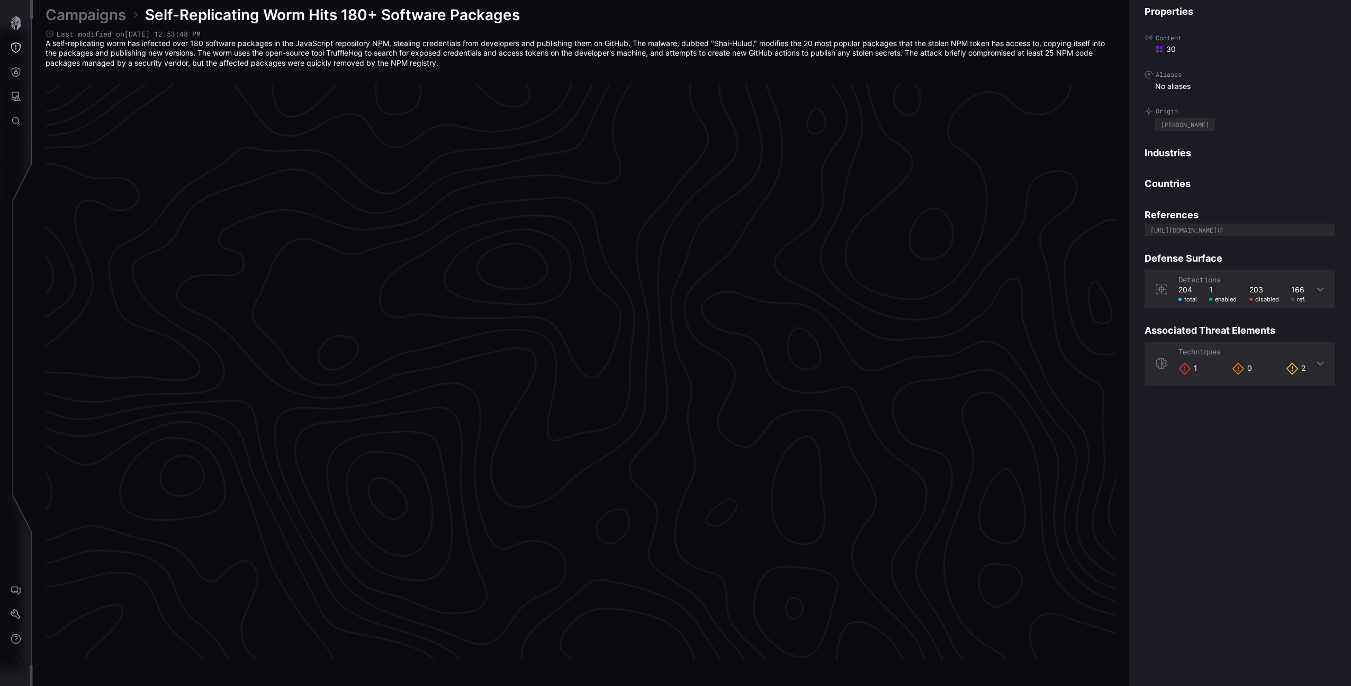
scroll to position [2099, 263]
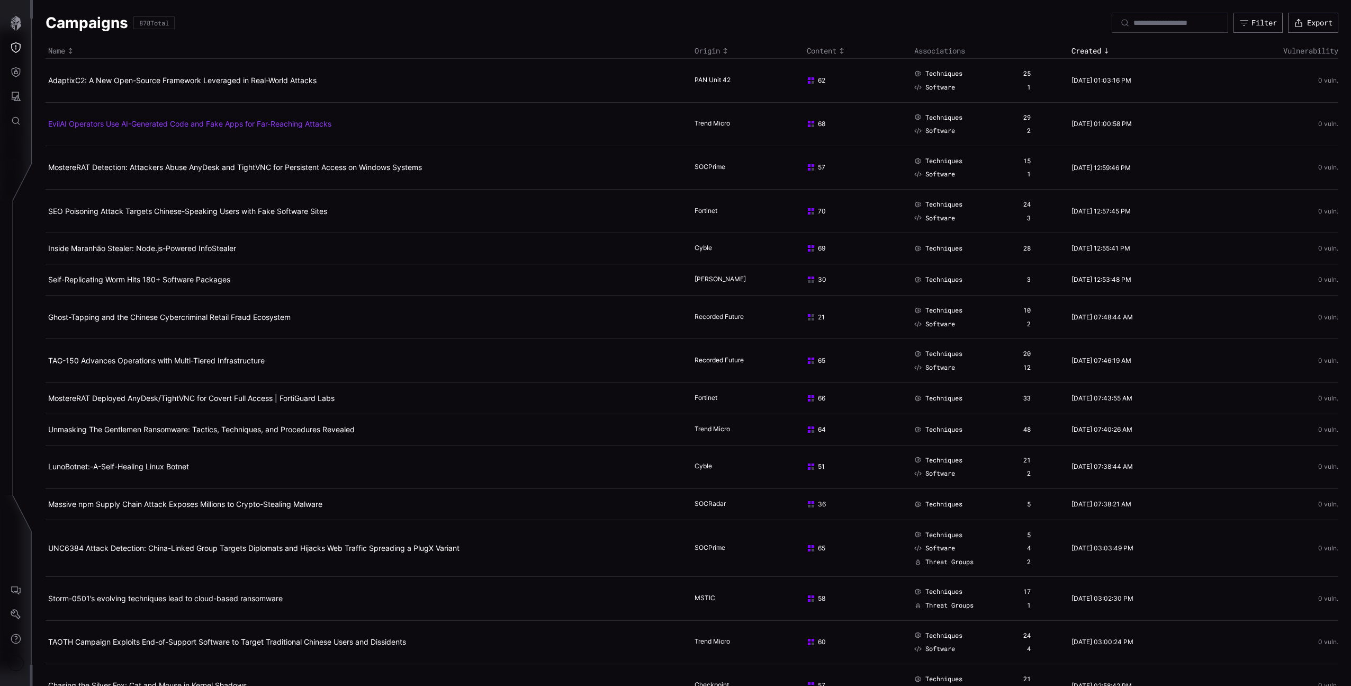
click at [200, 120] on link "EvilAI Operators Use AI-Generated Code and Fake Apps for Far-Reaching Attacks" at bounding box center [189, 123] width 283 height 9
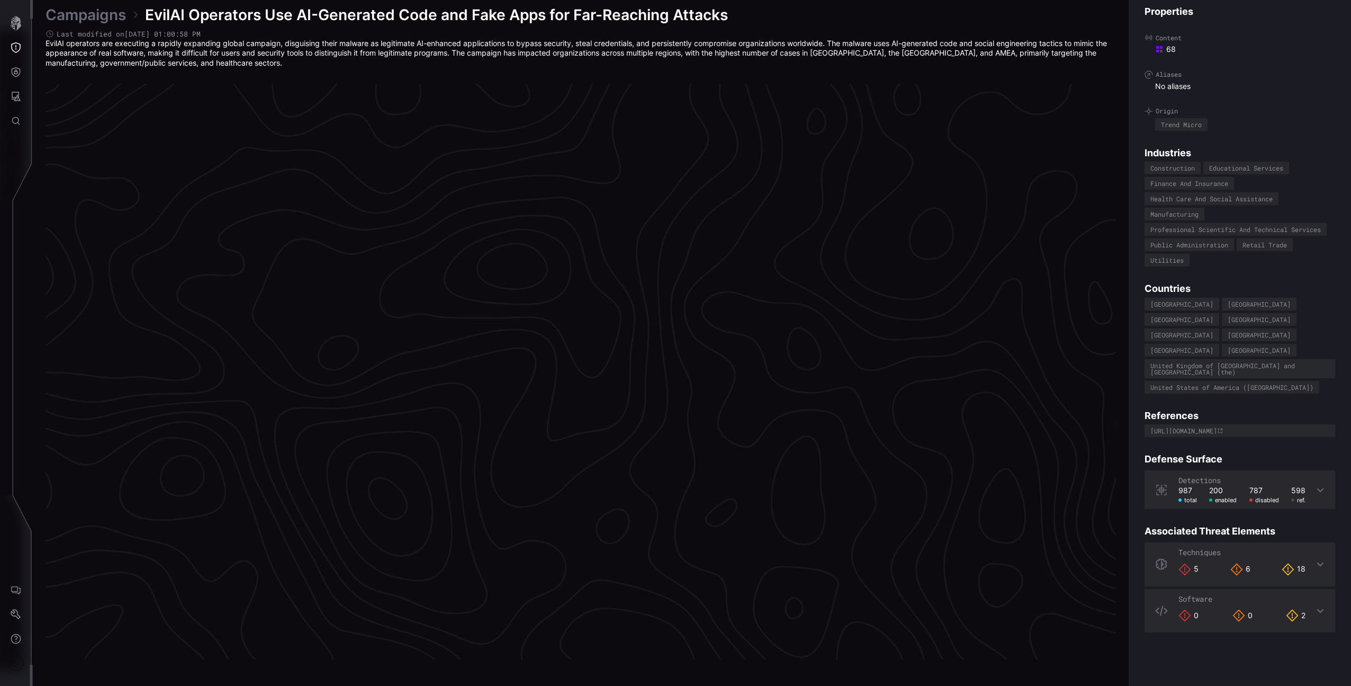
scroll to position [2099, 263]
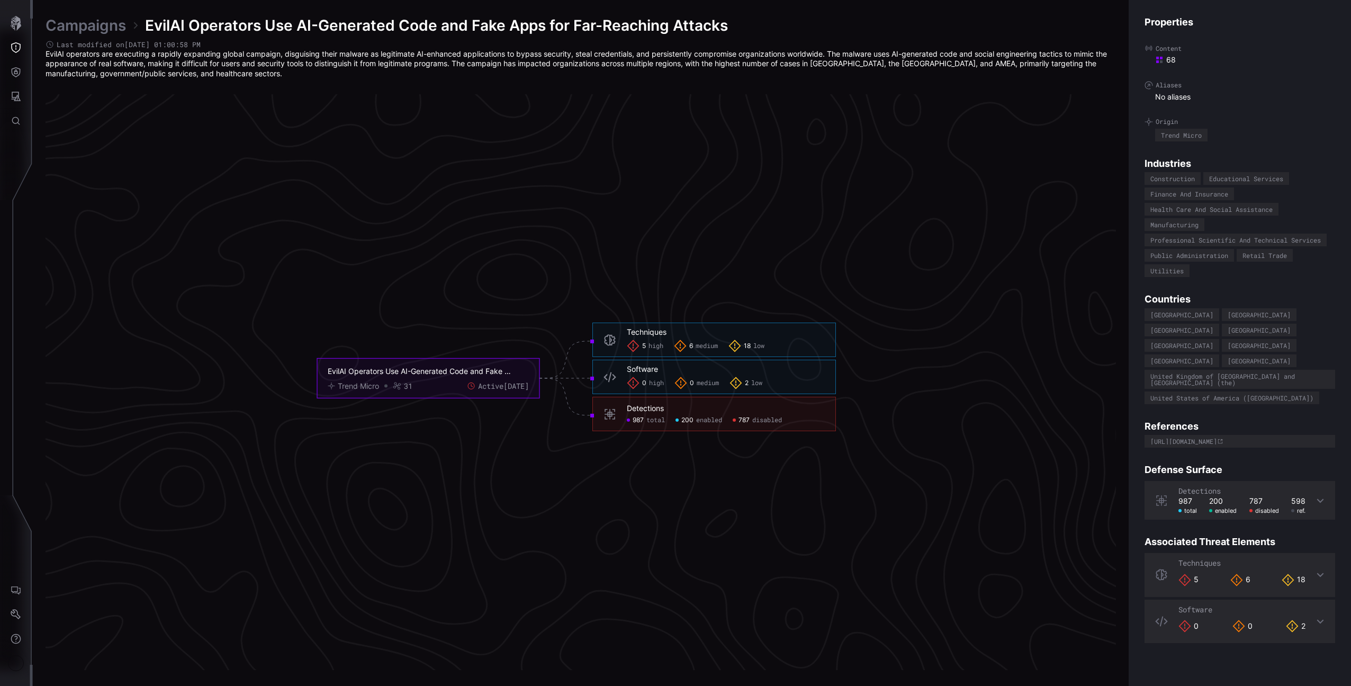
click at [112, 25] on link "Campaigns" at bounding box center [86, 25] width 80 height 19
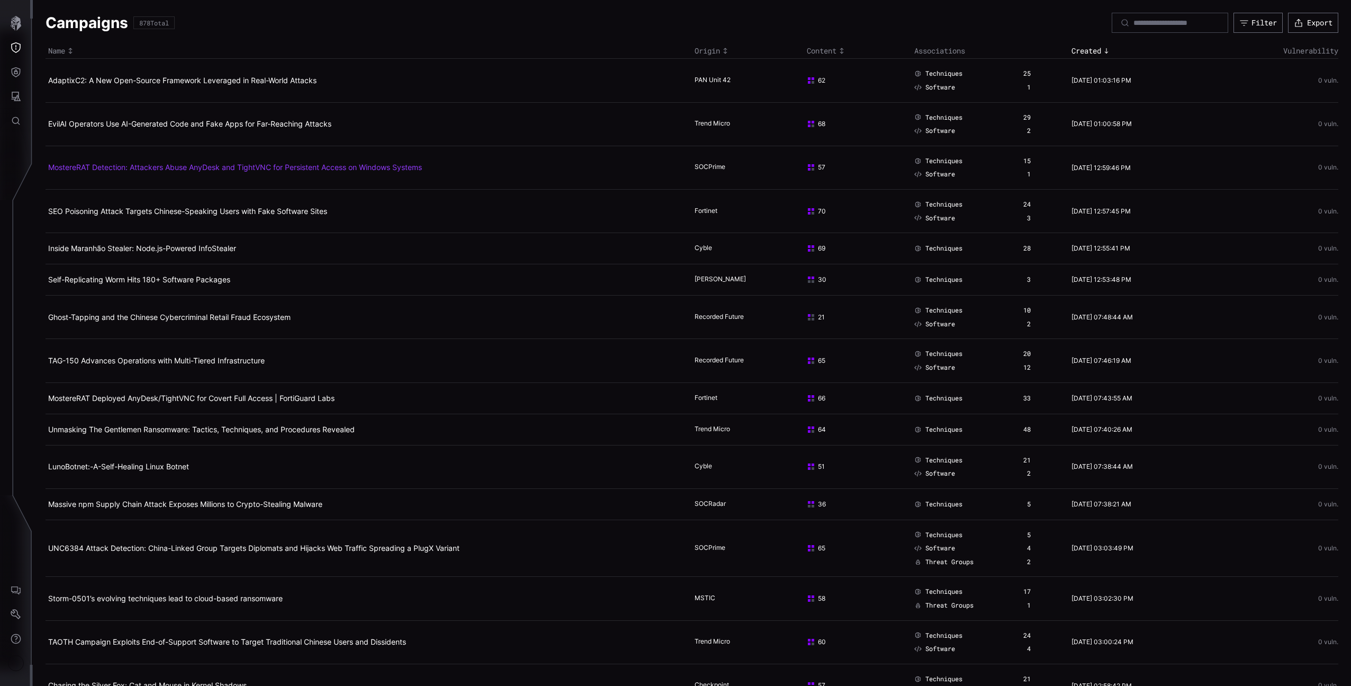
click at [155, 163] on link "MostereRAT Detection: Attackers Abuse AnyDesk and TightVNC for Persistent Acces…" at bounding box center [235, 167] width 374 height 9
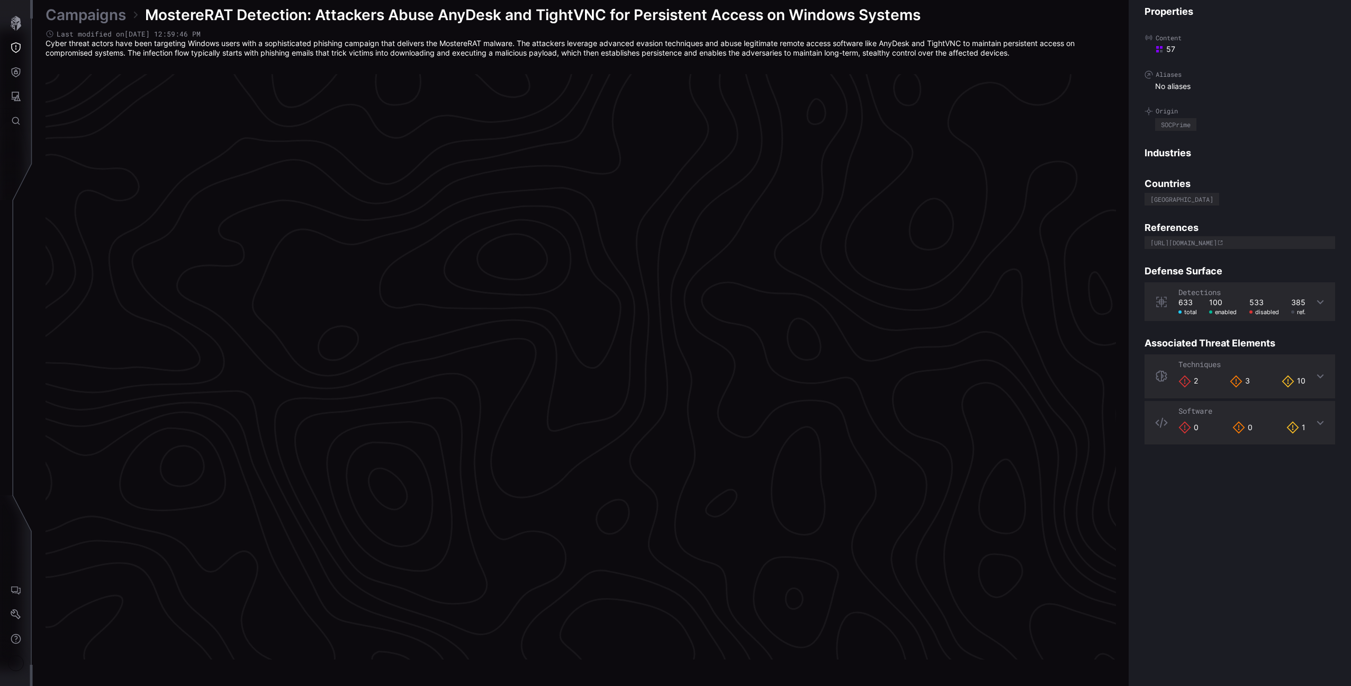
scroll to position [2094, 263]
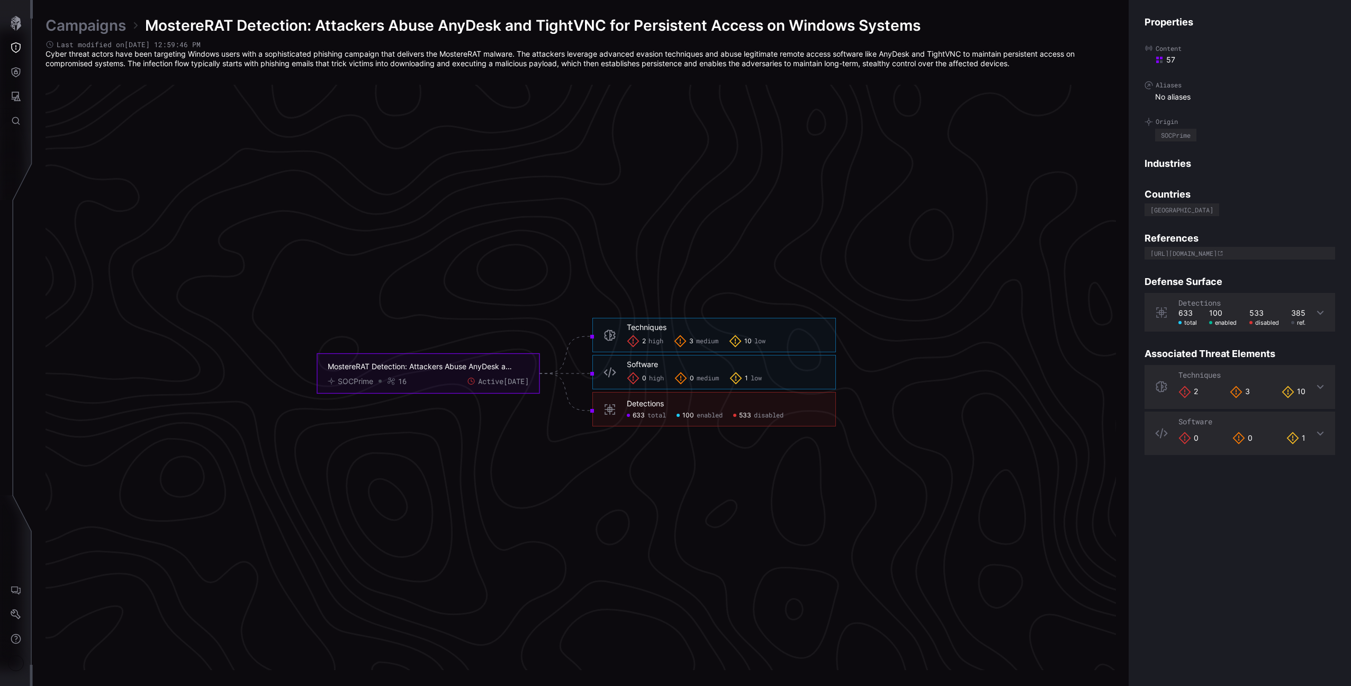
click at [107, 25] on link "Campaigns" at bounding box center [86, 25] width 80 height 19
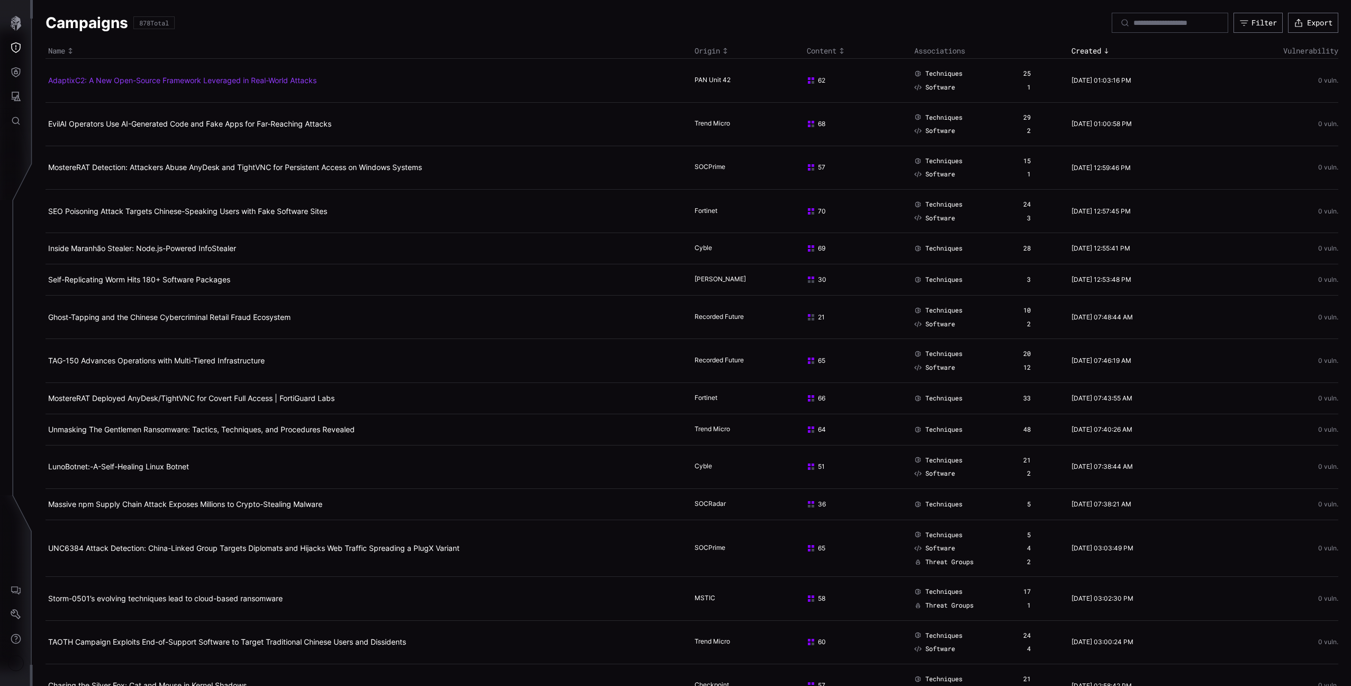
click at [121, 83] on link "AdaptixC2: A New Open-Source Framework Leveraged in Real-World Attacks" at bounding box center [182, 80] width 268 height 9
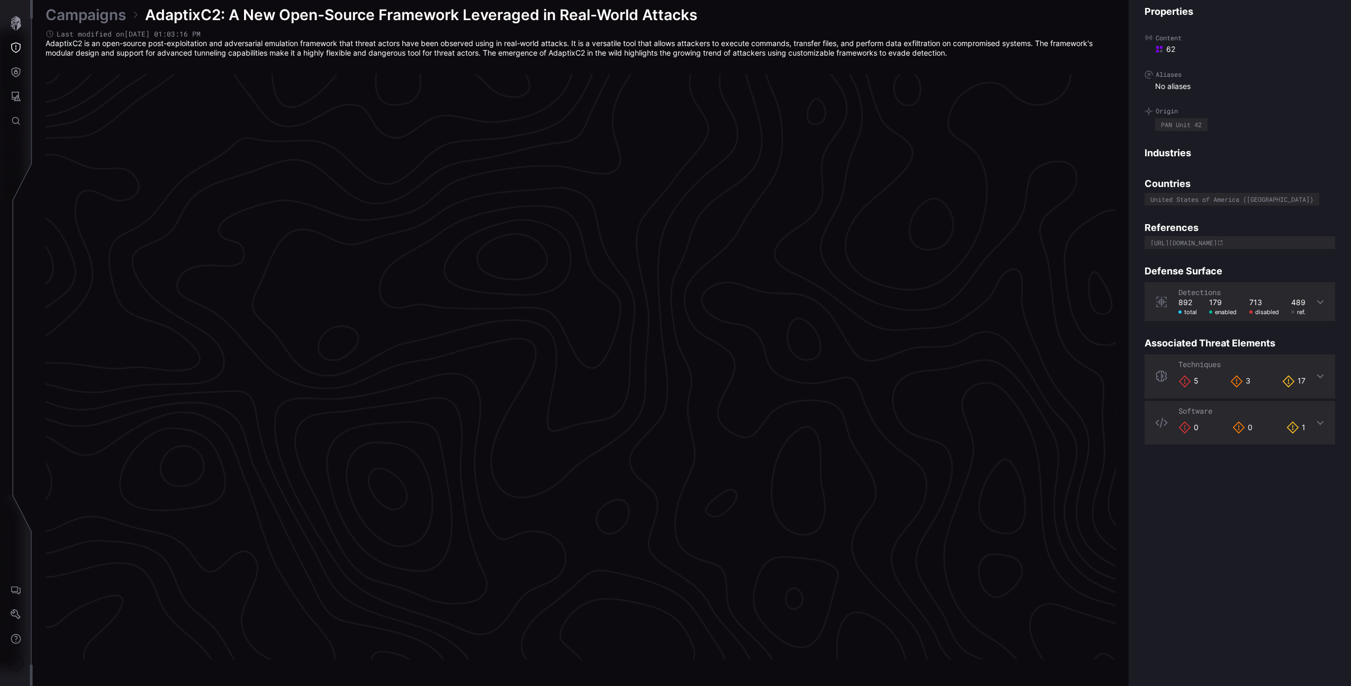
scroll to position [2094, 263]
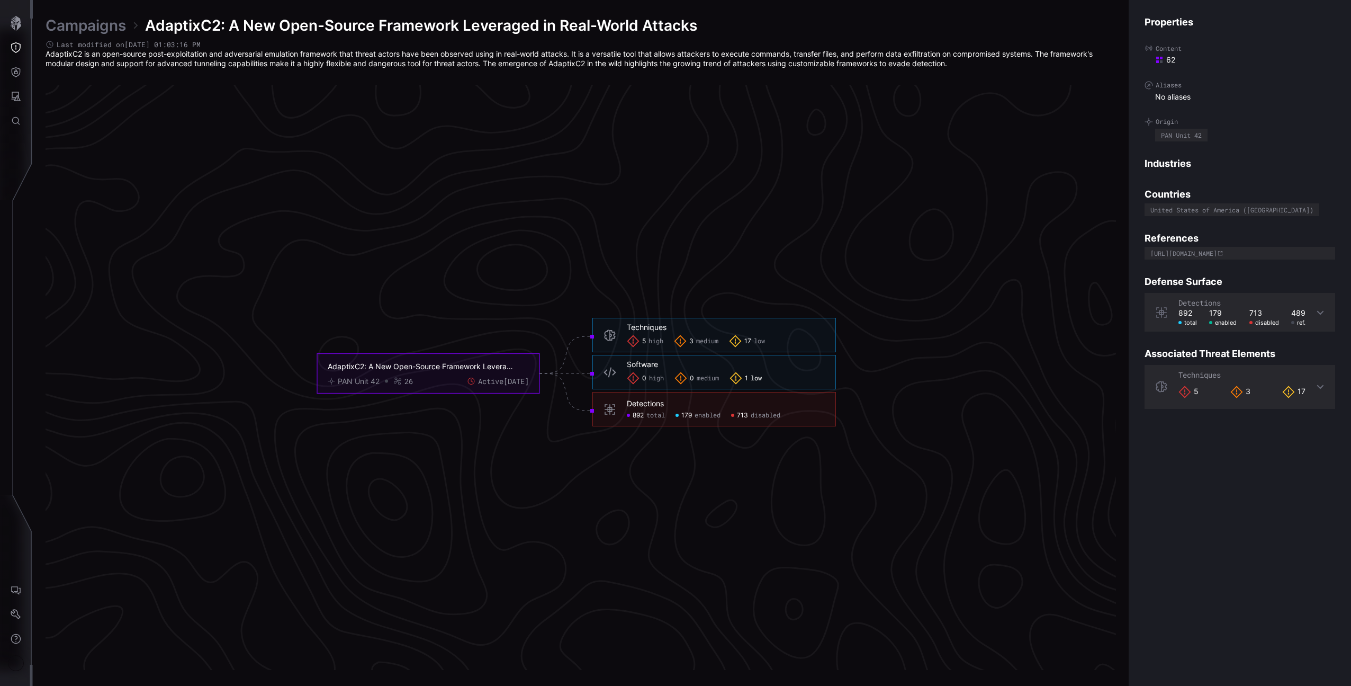
click at [754, 382] on div "1 low" at bounding box center [746, 378] width 32 height 13
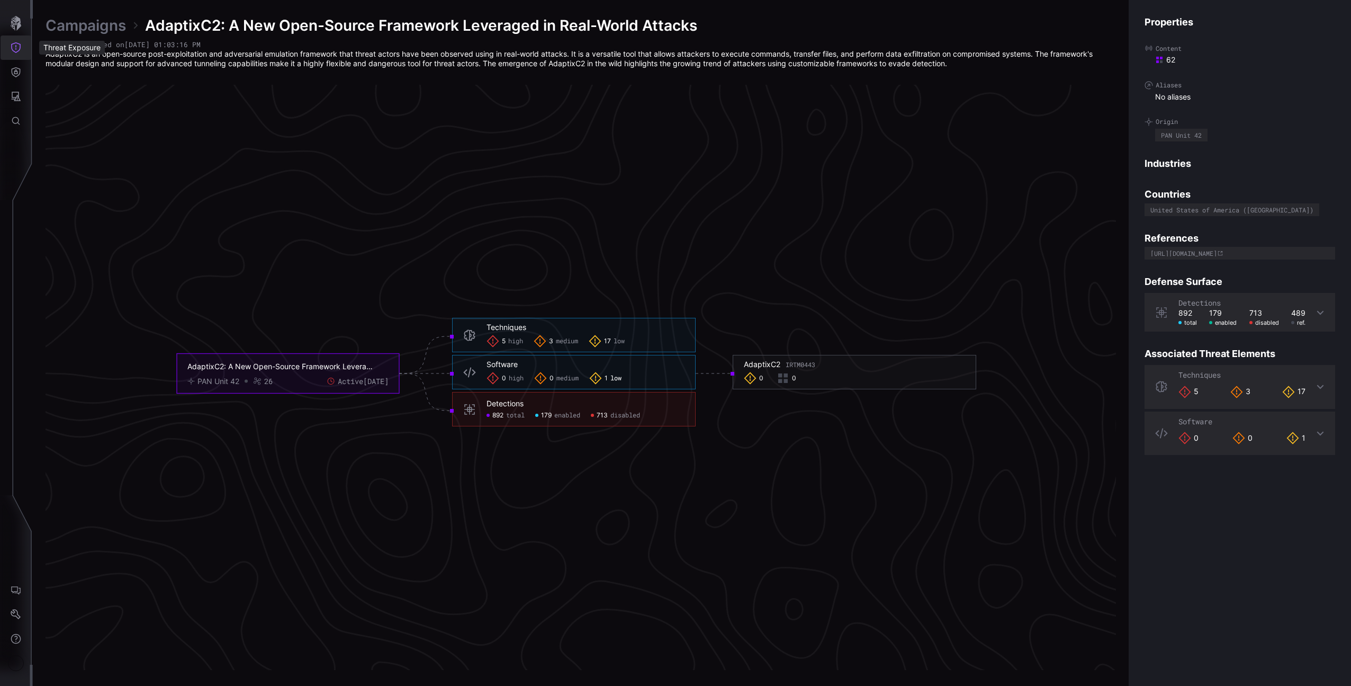
click at [16, 44] on icon "Threat Exposure" at bounding box center [16, 47] width 11 height 11
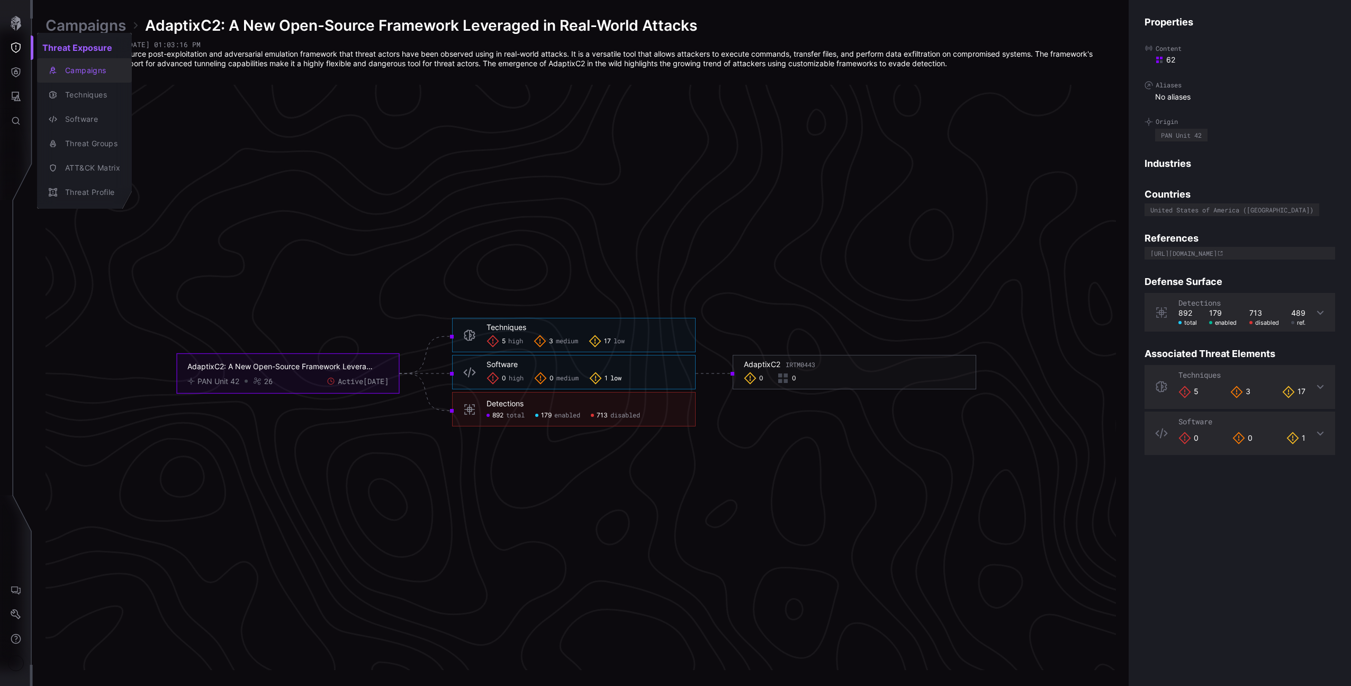
click at [96, 69] on div "Campaigns" at bounding box center [90, 70] width 60 height 13
